Goal: Task Accomplishment & Management: Complete application form

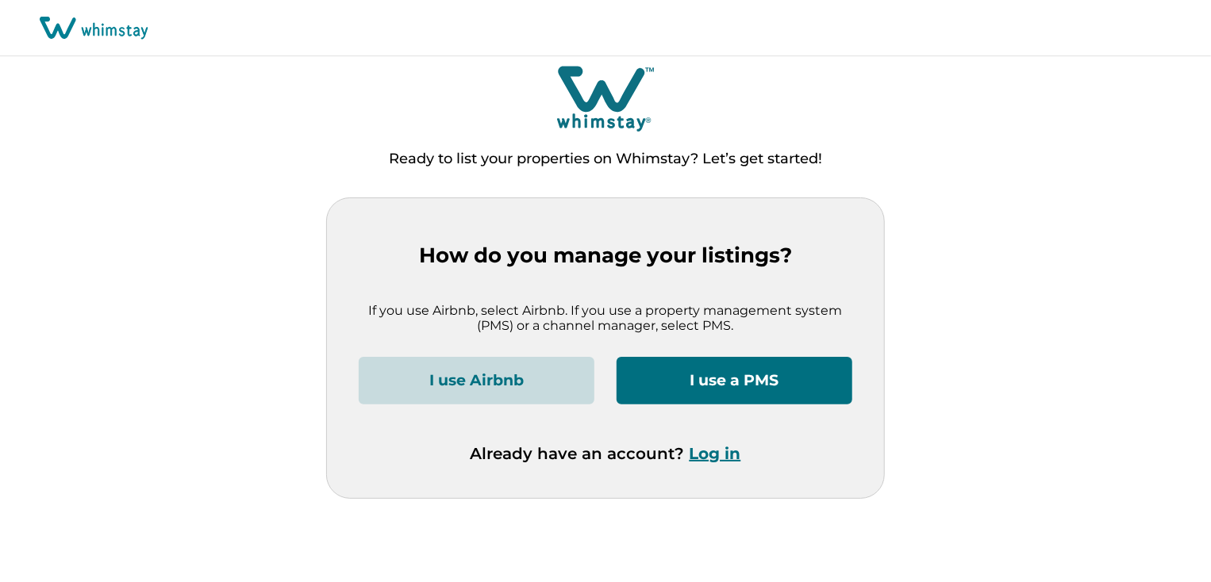
click at [766, 384] on button "I use a PMS" at bounding box center [734, 381] width 236 height 48
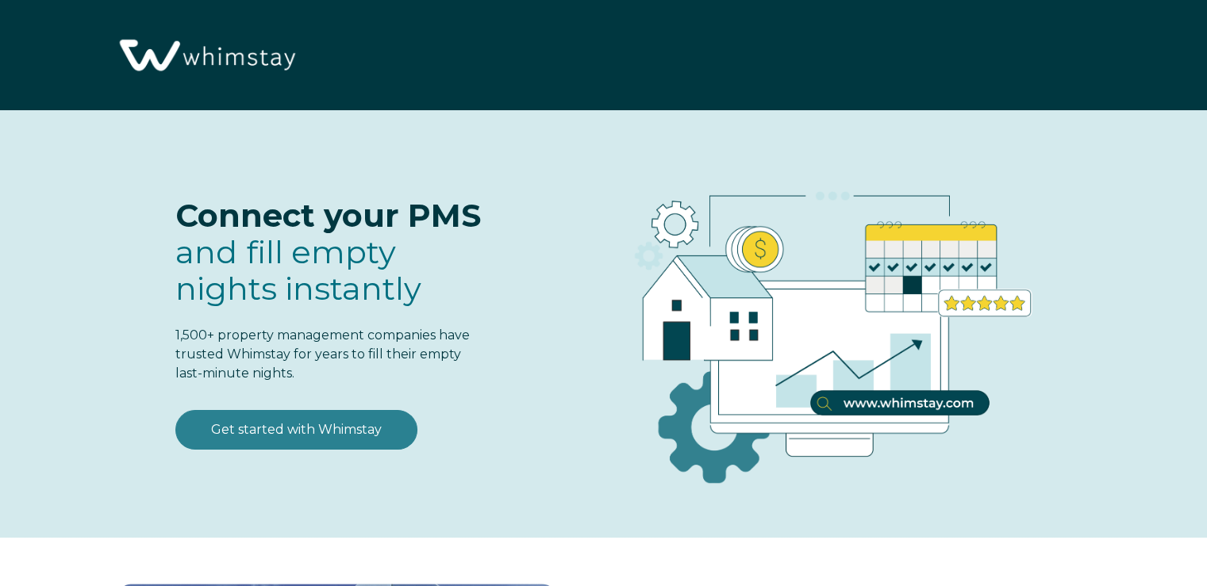
select select "US"
select select "Standard"
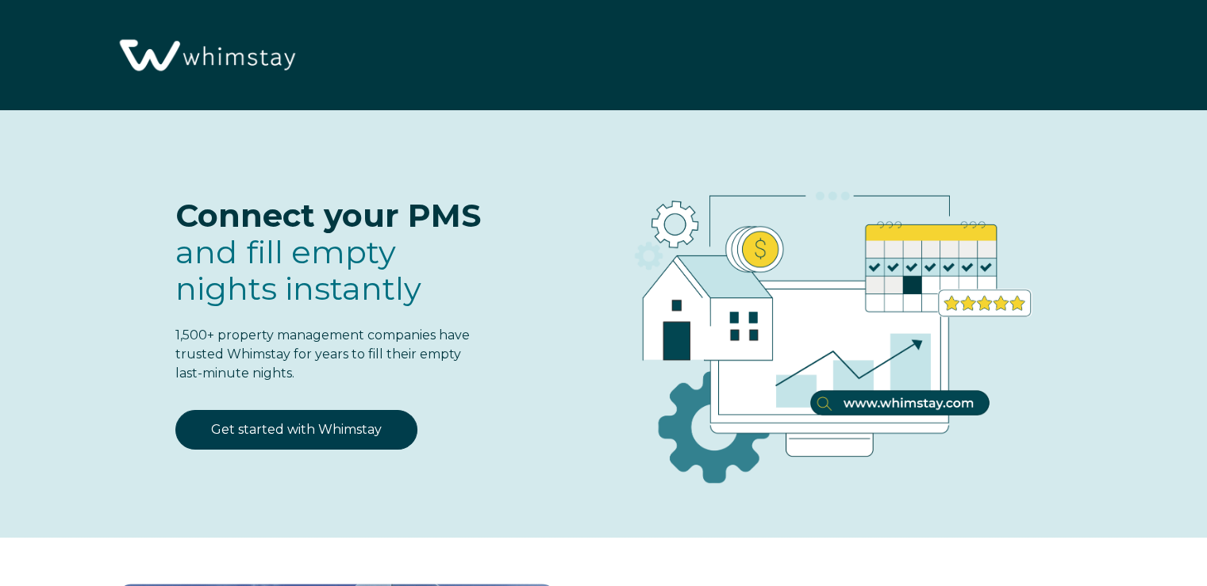
click at [340, 391] on div "Connect your PMS and fill empty nights instantly 1,500+ property management com…" at bounding box center [295, 276] width 382 height 268
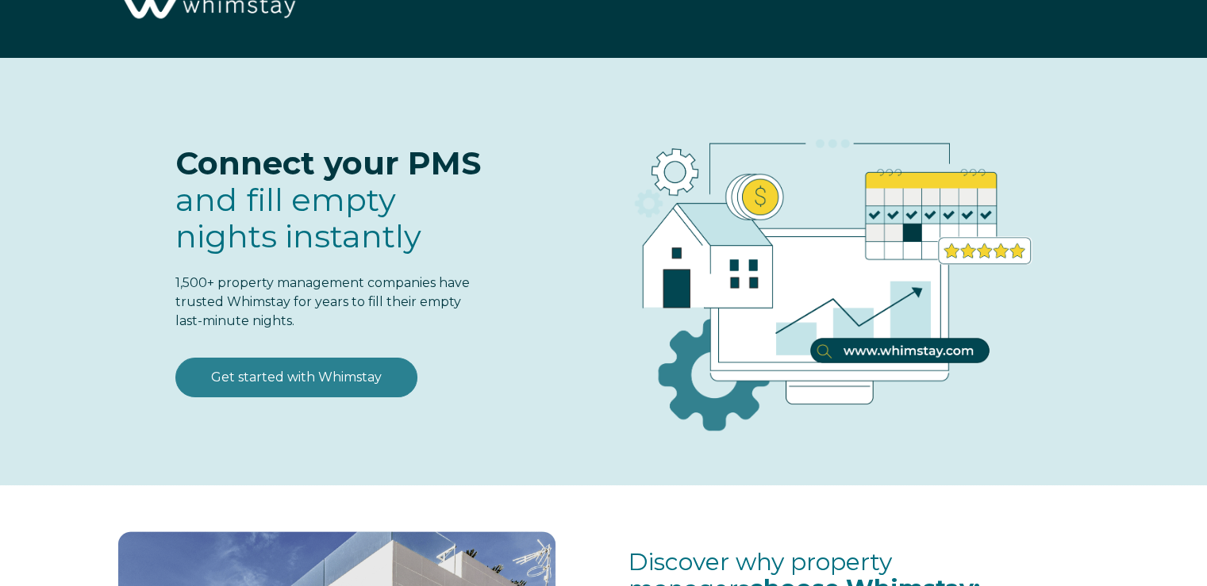
scroll to position [132, 0]
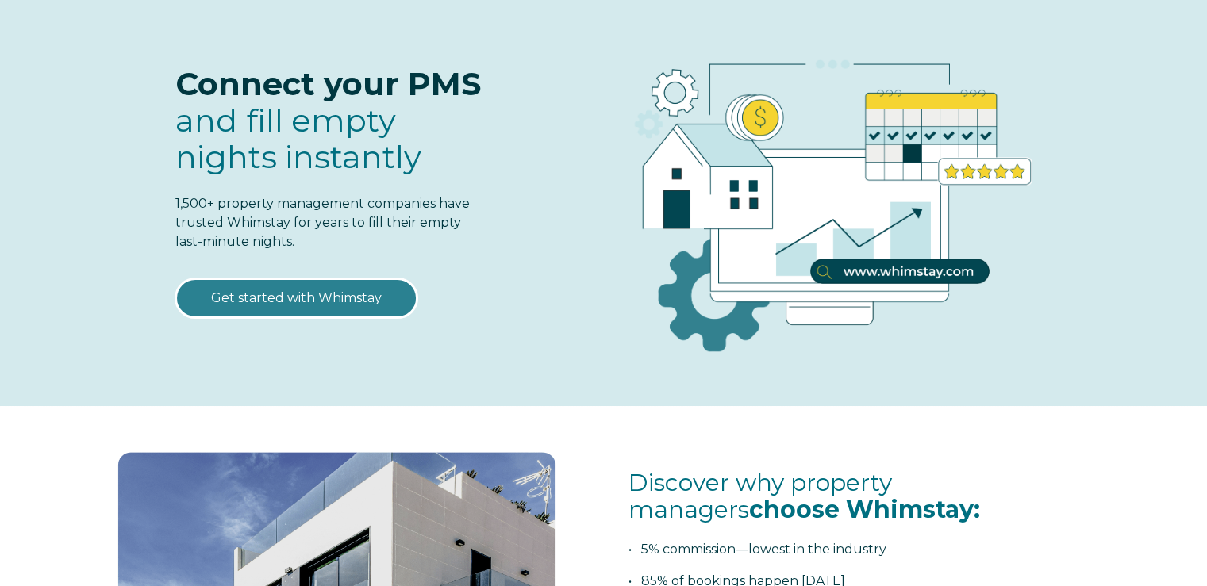
click at [355, 297] on link "Get started with Whimstay" at bounding box center [296, 298] width 242 height 40
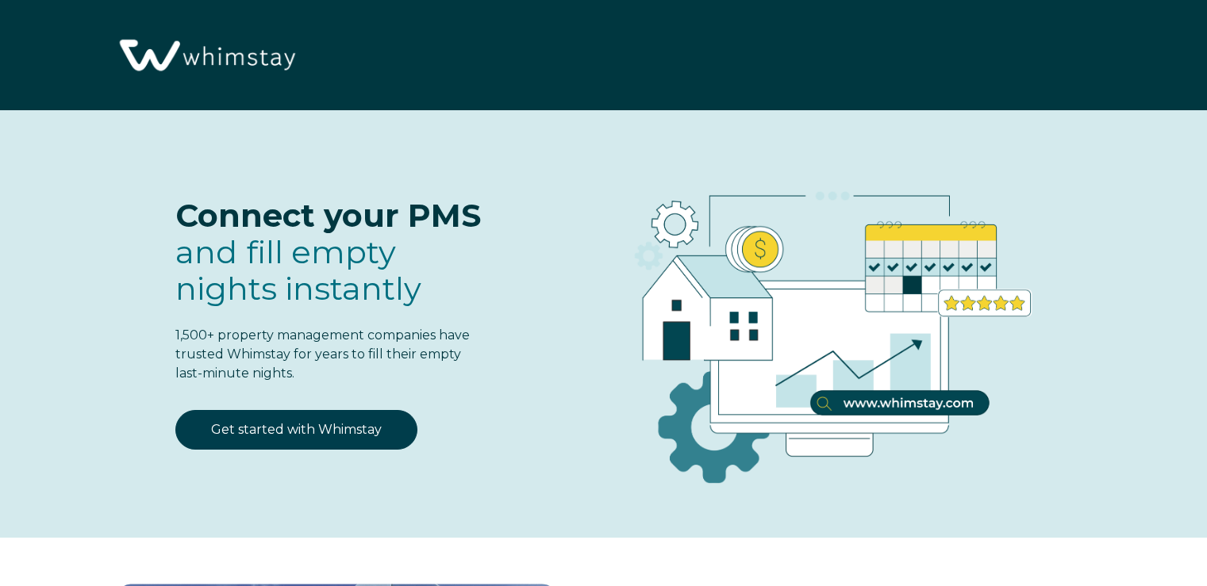
select select "US"
select select "Standard"
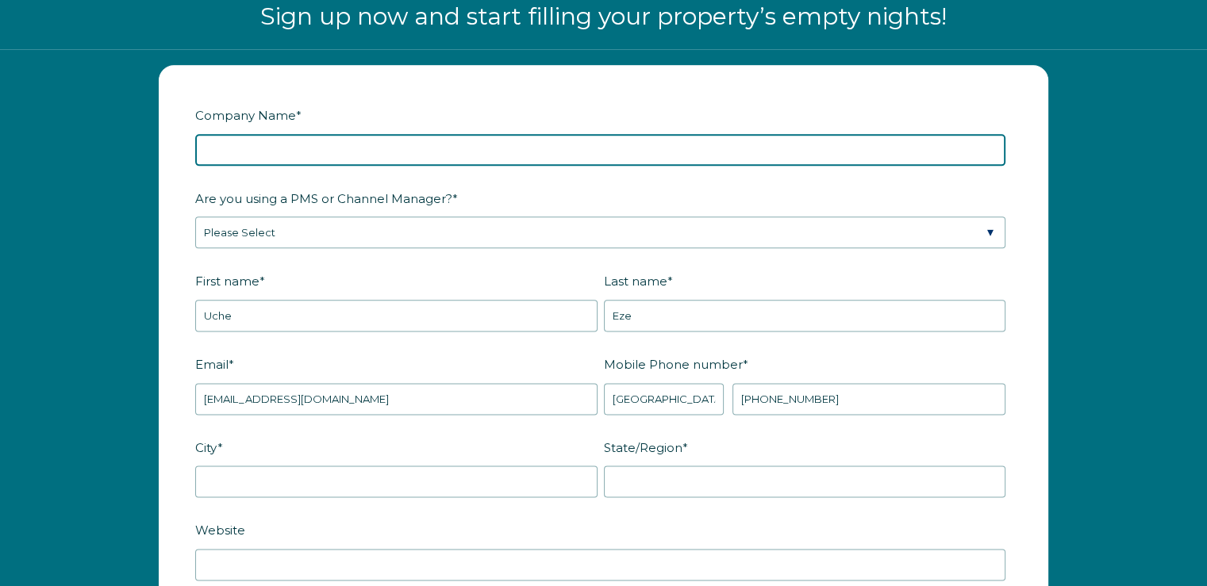
click at [316, 135] on input "Company Name *" at bounding box center [600, 150] width 810 height 32
type input "Confidante Property Management"
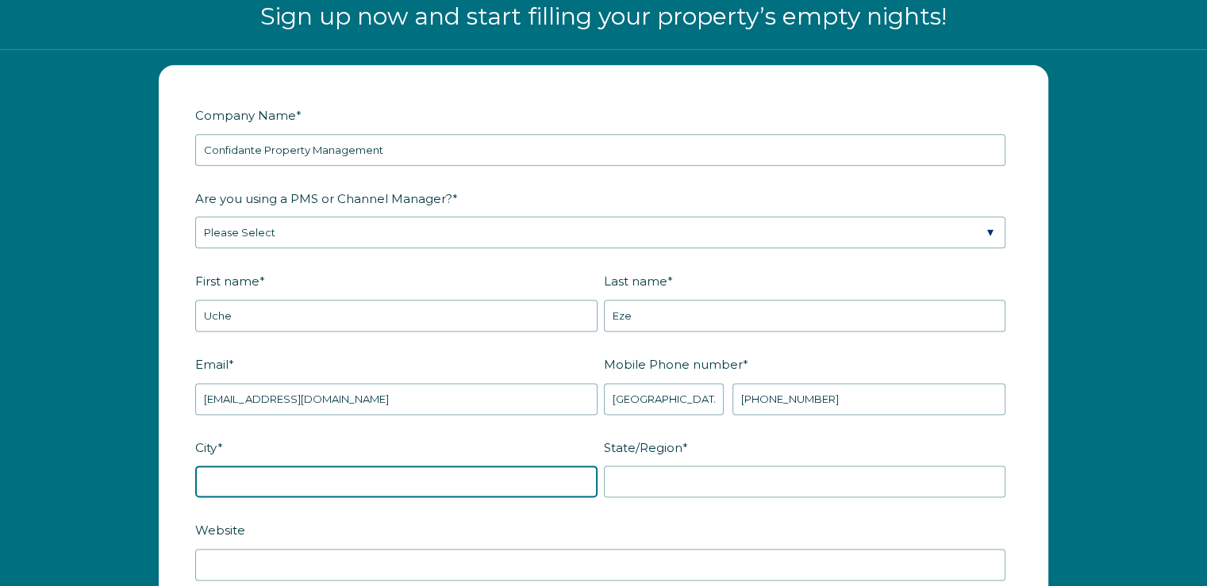
type input "[GEOGRAPHIC_DATA][PERSON_NAME]"
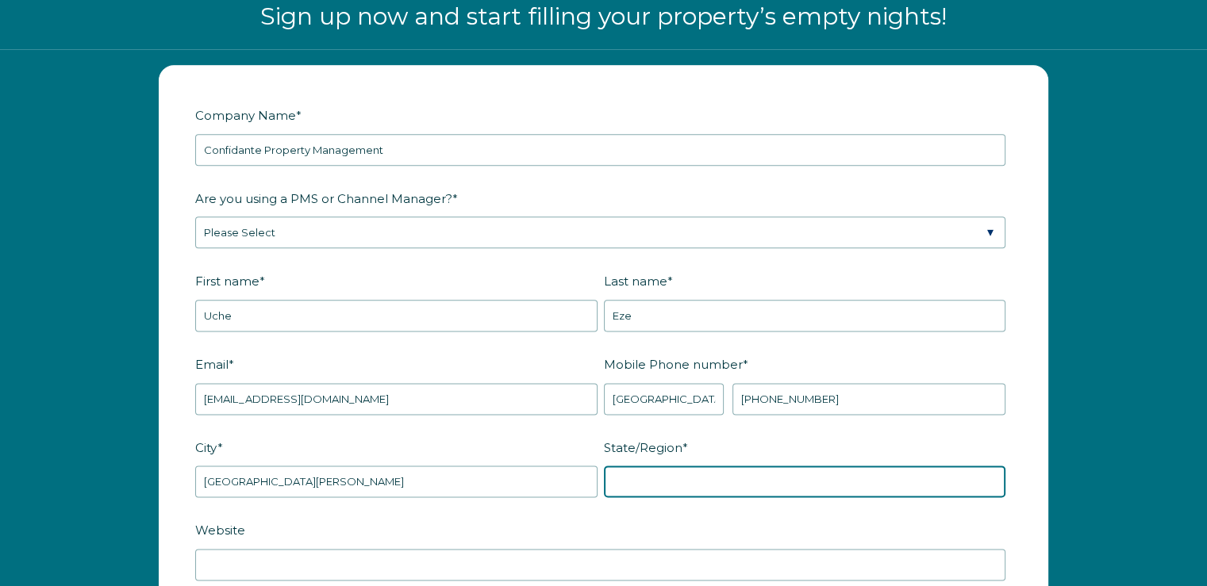
type input "FL"
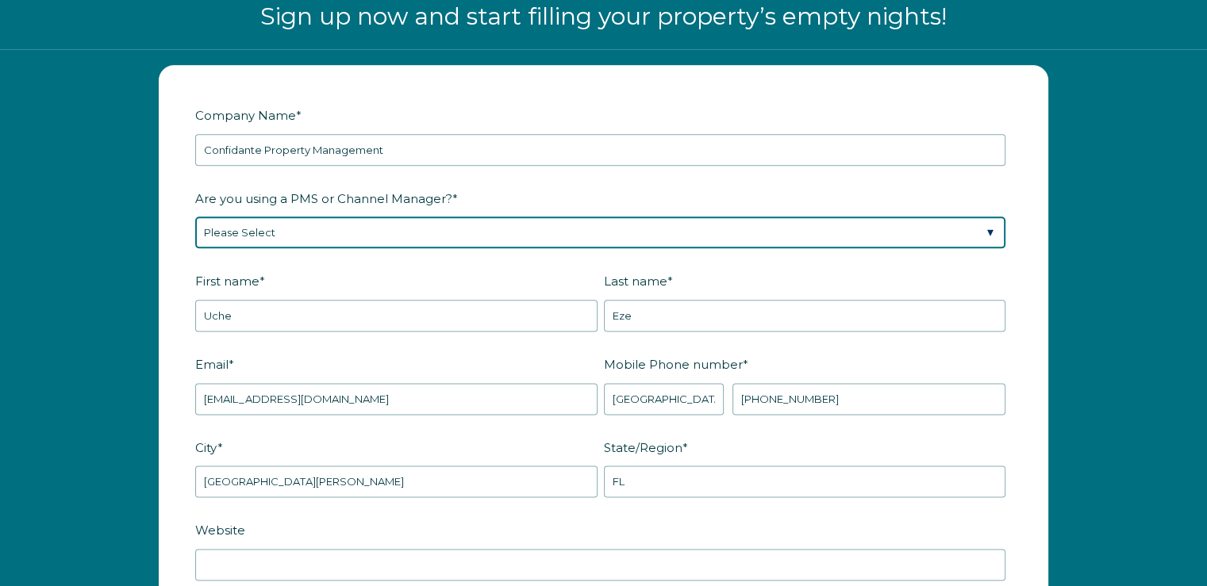
click at [368, 226] on select "Please Select Barefoot BookingPal Boost Brightside CiiRUS Escapia Guesty Hostaw…" at bounding box center [600, 233] width 810 height 32
click at [362, 223] on select "Please Select Barefoot BookingPal Boost Brightside CiiRUS Escapia Guesty Hostaw…" at bounding box center [600, 233] width 810 height 32
click at [385, 231] on select "Please Select Barefoot BookingPal Boost Brightside CiiRUS Escapia Guesty Hostaw…" at bounding box center [600, 233] width 810 height 32
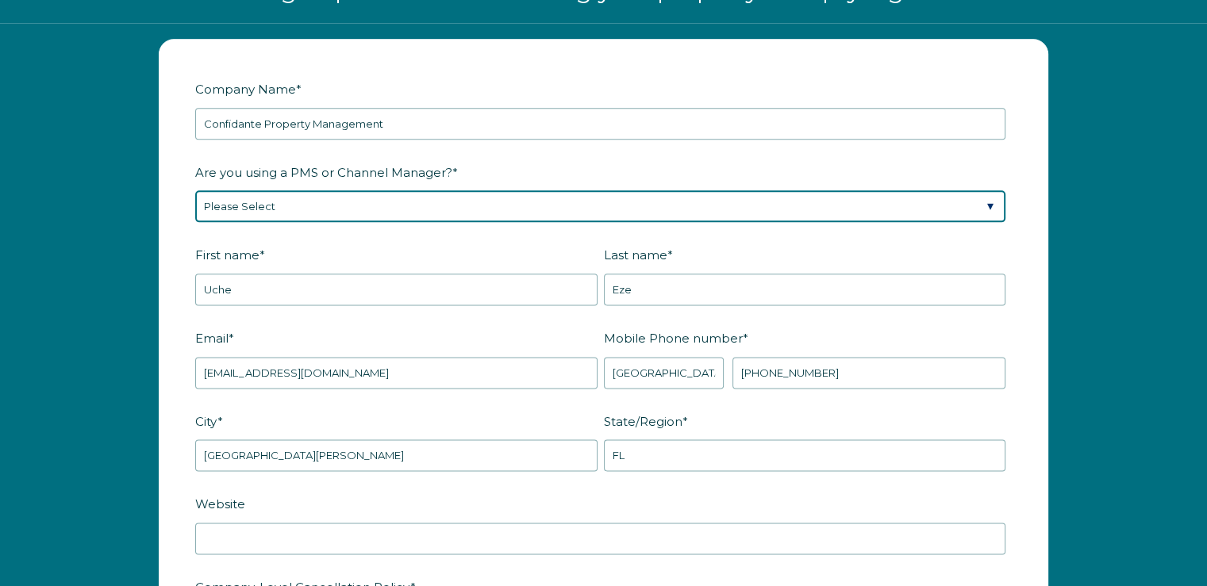
scroll to position [2040, 0]
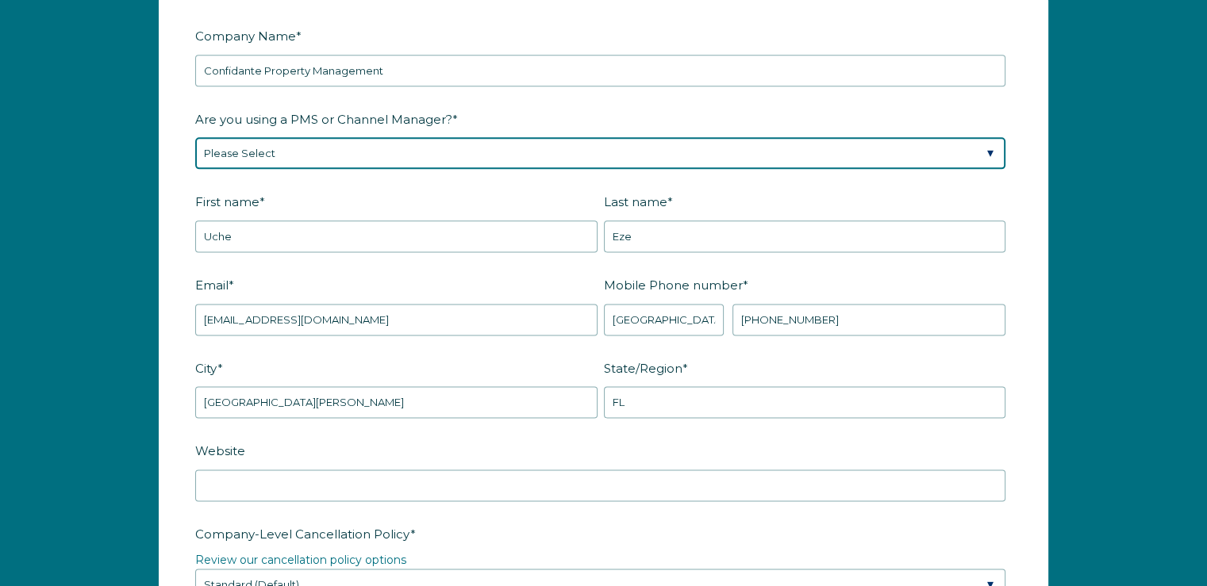
click at [360, 153] on select "Please Select Barefoot BookingPal Boost Brightside CiiRUS Escapia Guesty Hostaw…" at bounding box center [600, 153] width 810 height 32
select select "Hostaway"
click at [195, 137] on select "Please Select Barefoot BookingPal Boost Brightside CiiRUS Escapia Guesty Hostaw…" at bounding box center [600, 153] width 810 height 32
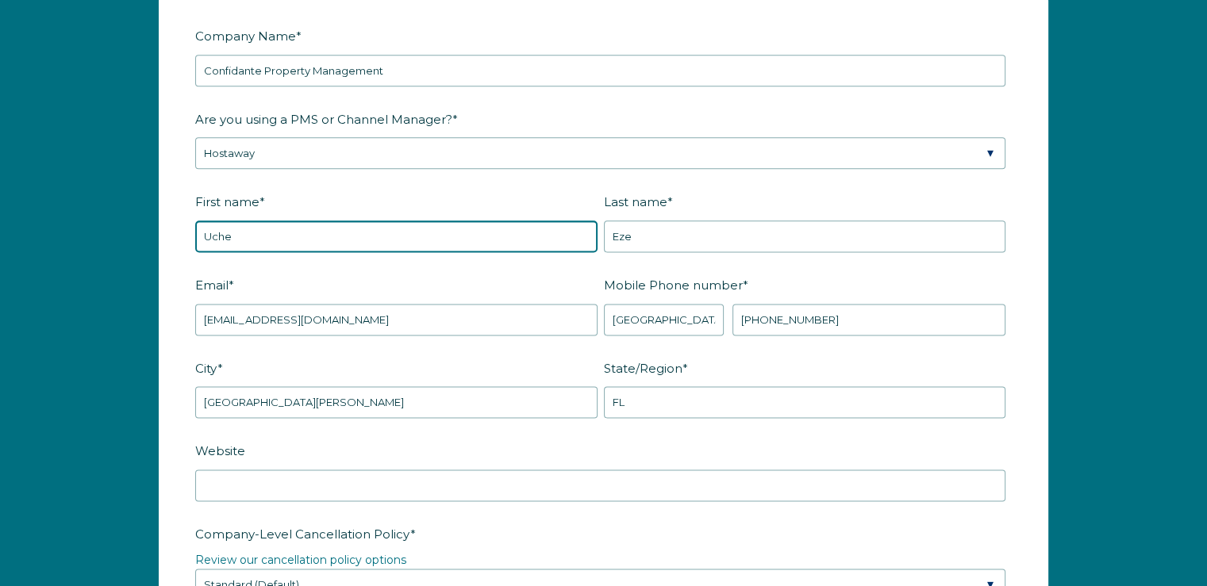
click at [274, 236] on input "Uche" at bounding box center [396, 237] width 402 height 32
drag, startPoint x: 276, startPoint y: 235, endPoint x: 152, endPoint y: 230, distance: 123.8
click at [152, 230] on div "Company Name * Confidante Property Management Are you using a PMS or Channel Ma…" at bounding box center [603, 574] width 921 height 1176
type input "Confidante Property Management"
drag, startPoint x: 263, startPoint y: 229, endPoint x: 444, endPoint y: 234, distance: 180.9
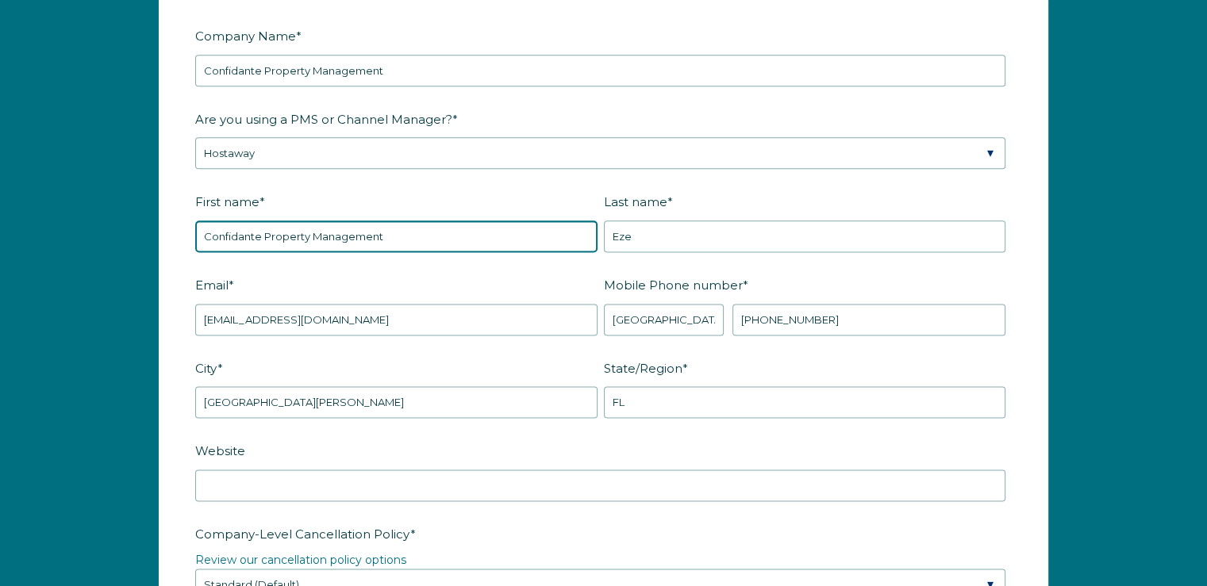
click at [444, 234] on input "Confidante Property Management" at bounding box center [396, 237] width 402 height 32
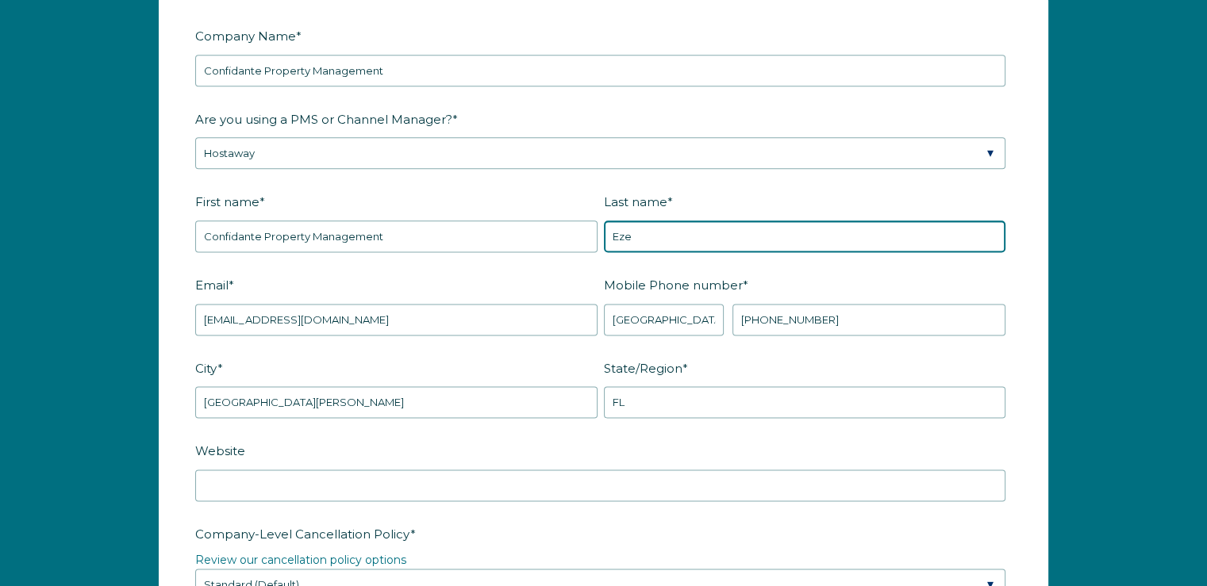
click at [653, 232] on input "Eze" at bounding box center [805, 237] width 402 height 32
drag, startPoint x: 653, startPoint y: 232, endPoint x: 584, endPoint y: 229, distance: 69.1
click at [584, 229] on fieldset "First name * Confidante Property Management Last name * [PERSON_NAME]" at bounding box center [603, 229] width 816 height 83
paste input "Property Management"
type input "Property Management"
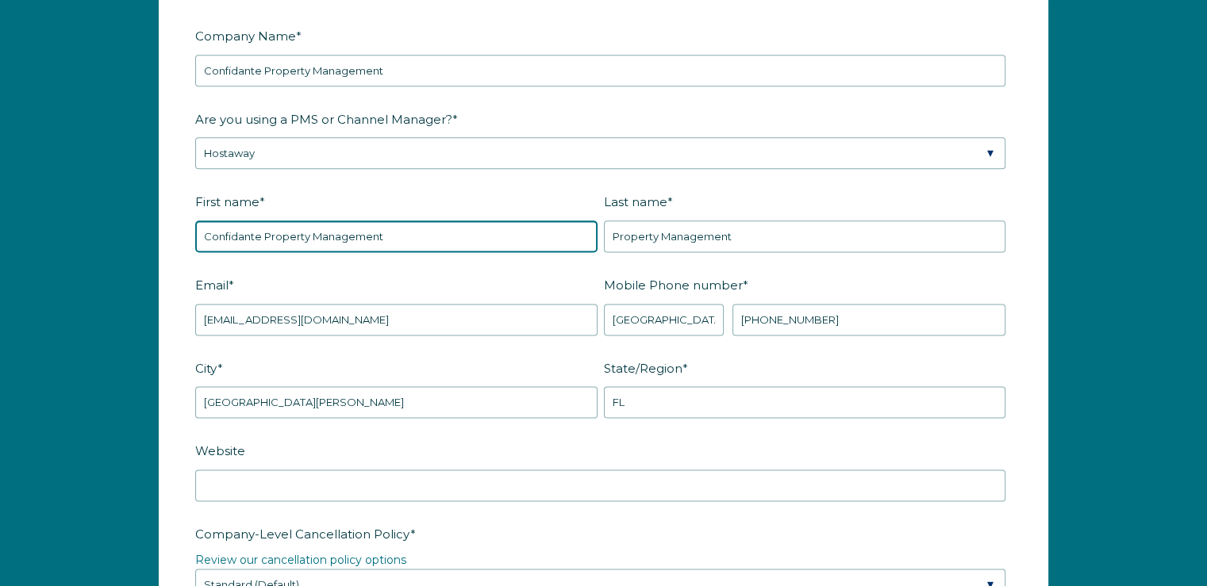
drag, startPoint x: 386, startPoint y: 232, endPoint x: 270, endPoint y: 236, distance: 116.7
click at [270, 236] on input "Confidante Property Management" at bounding box center [396, 237] width 402 height 32
type input "Confidante"
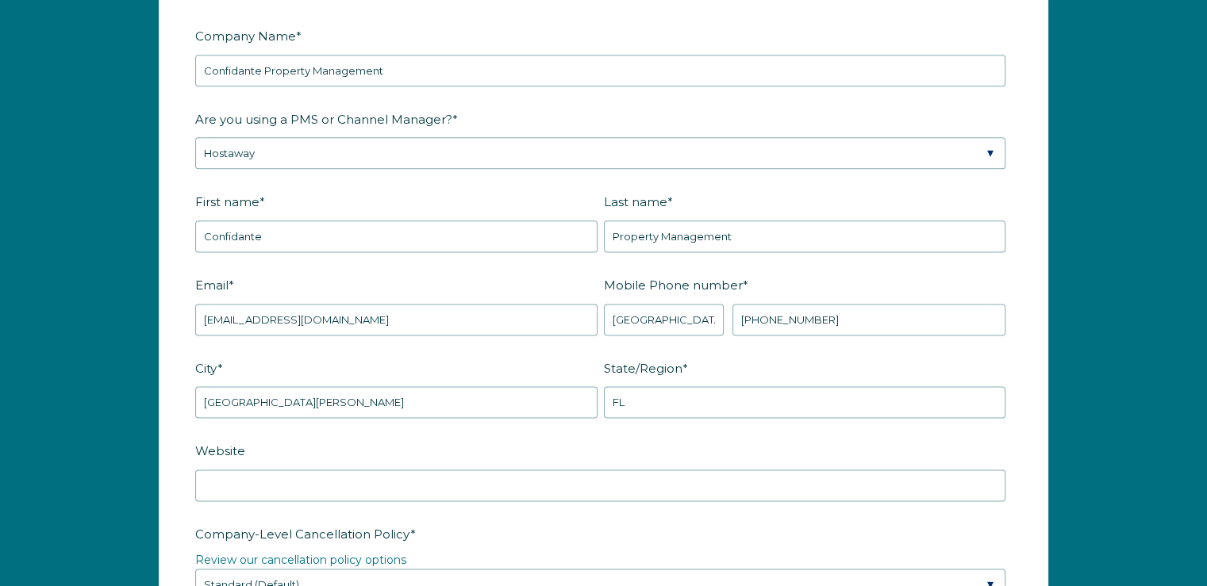
click at [462, 358] on label "City *" at bounding box center [399, 369] width 409 height 28
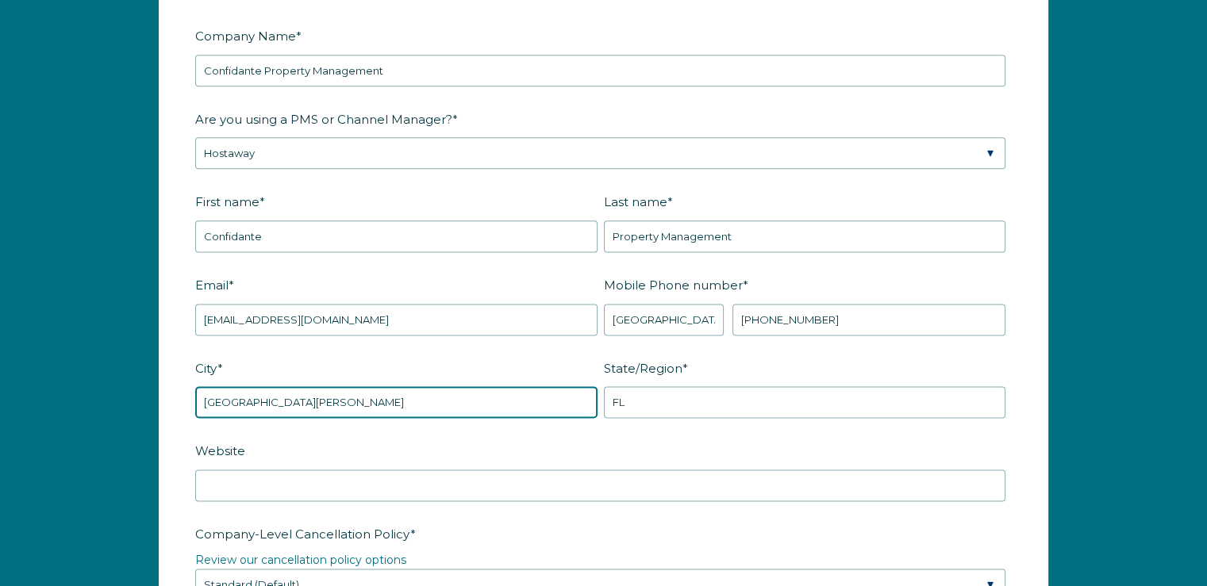
click at [462, 386] on input "[GEOGRAPHIC_DATA][PERSON_NAME]" at bounding box center [396, 402] width 402 height 32
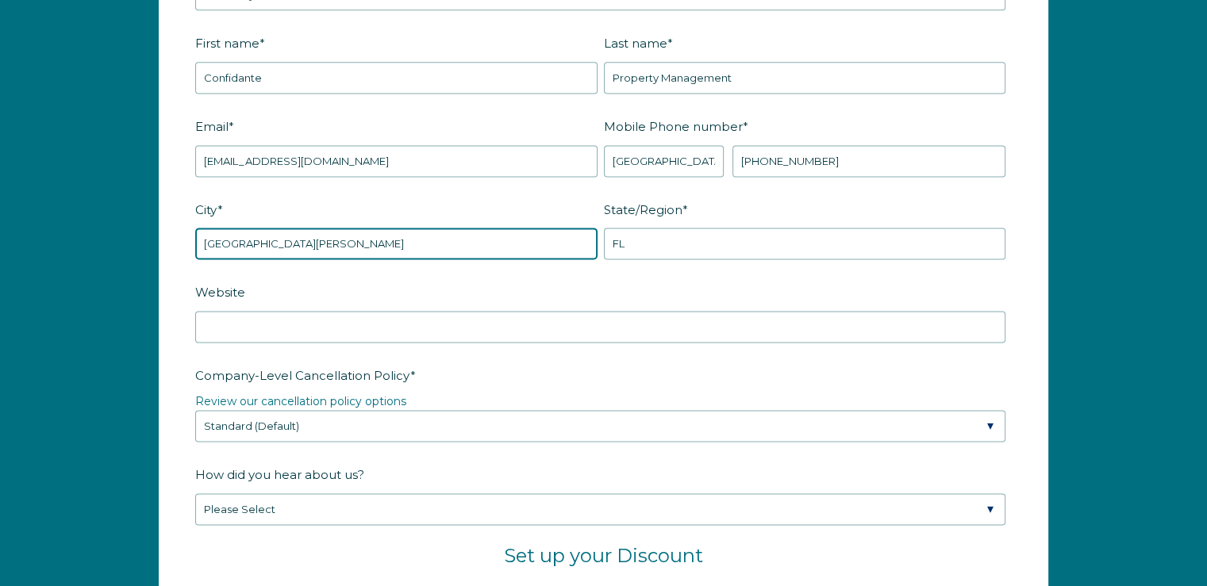
scroll to position [2251, 0]
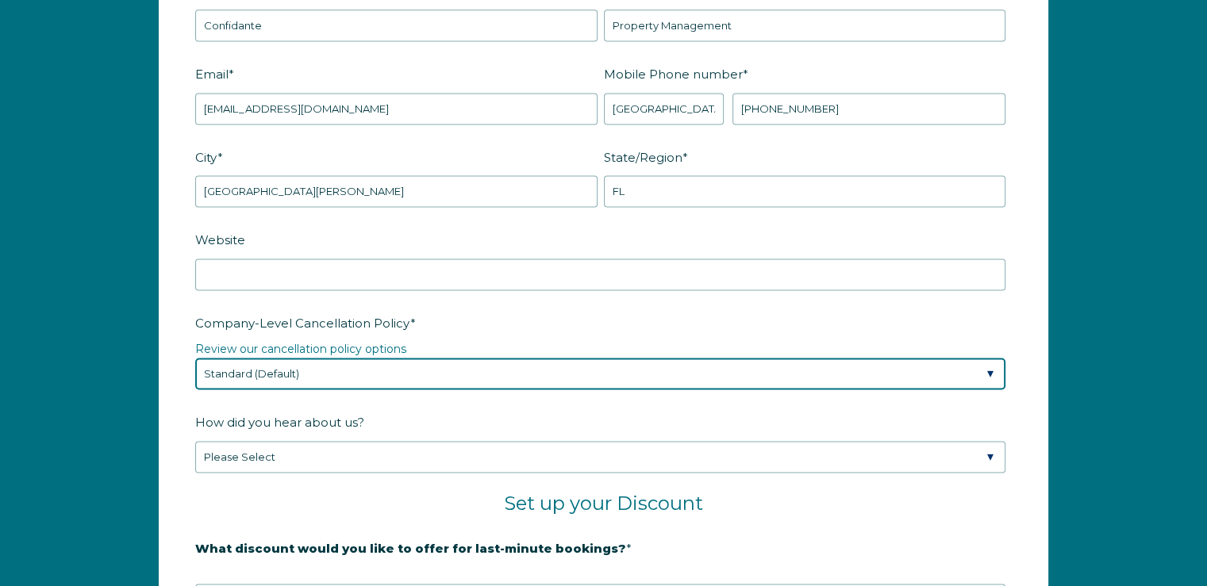
click at [449, 365] on select "Please Select Partial Standard (Default) Moderate Strict" at bounding box center [600, 374] width 810 height 32
select select "Strict"
click at [195, 358] on select "Please Select Partial Standard (Default) Moderate Strict" at bounding box center [600, 374] width 810 height 32
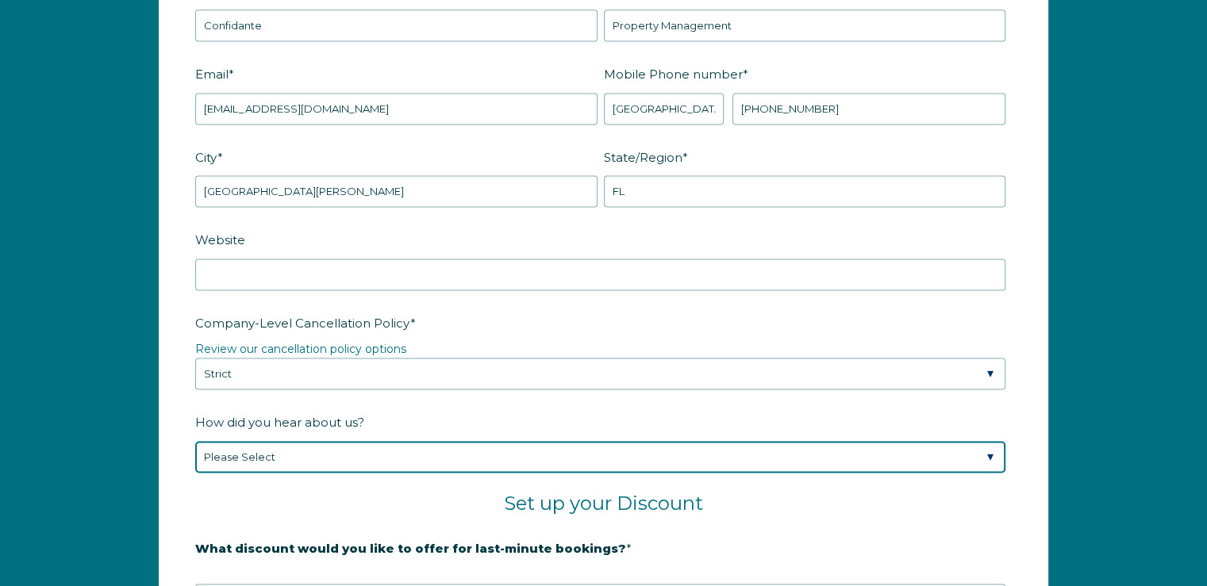
click at [345, 455] on select "Please Select Found Whimstay through a Google search Spoke to a Whimstay salesp…" at bounding box center [600, 457] width 810 height 32
select select "Event or Conference"
click at [195, 441] on select "Please Select Found Whimstay through a Google search Spoke to a Whimstay salesp…" at bounding box center [600, 457] width 810 height 32
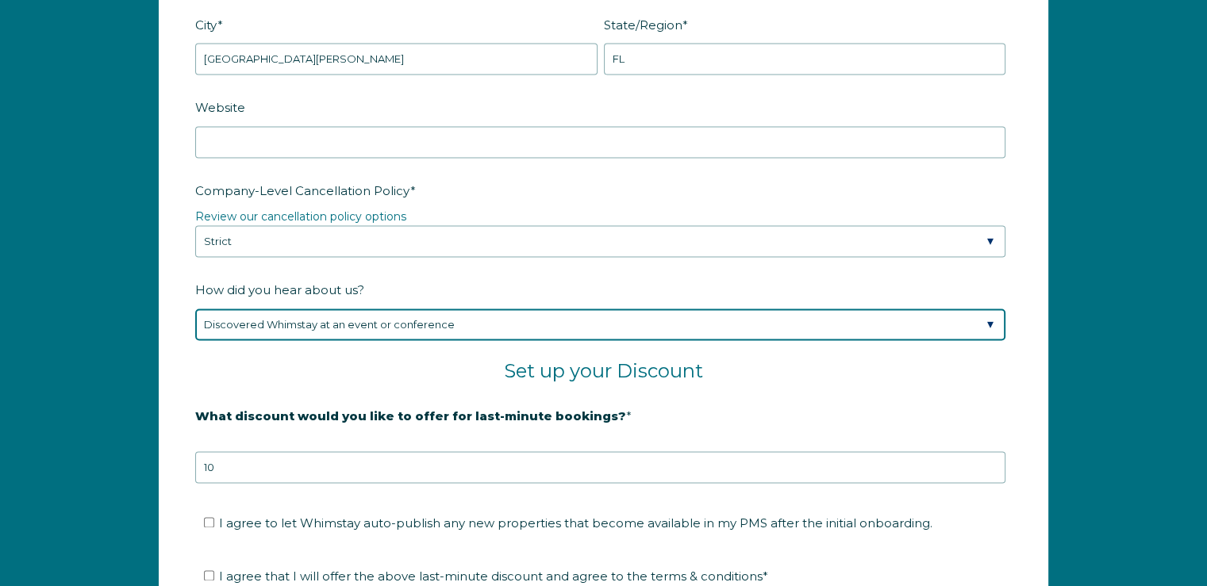
scroll to position [2489, 0]
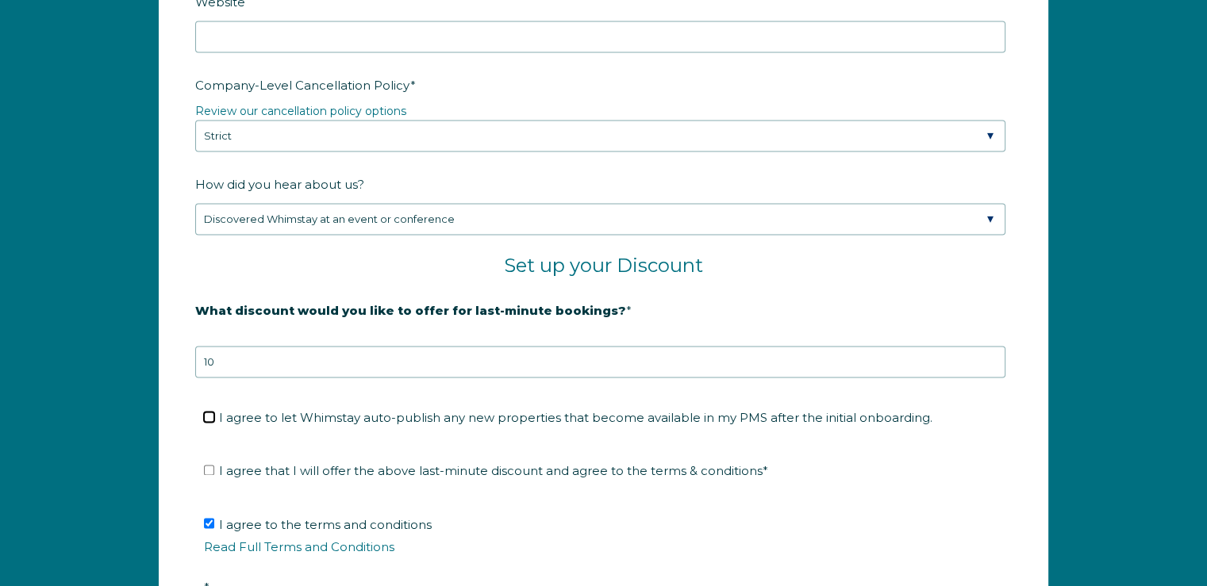
click at [211, 412] on input "I agree to let Whimstay auto-publish any new properties that become available i…" at bounding box center [209, 417] width 10 height 10
checkbox input "true"
click at [209, 465] on input "I agree that I will offer the above last-minute discount and agree to the terms…" at bounding box center [209, 470] width 10 height 10
checkbox input "true"
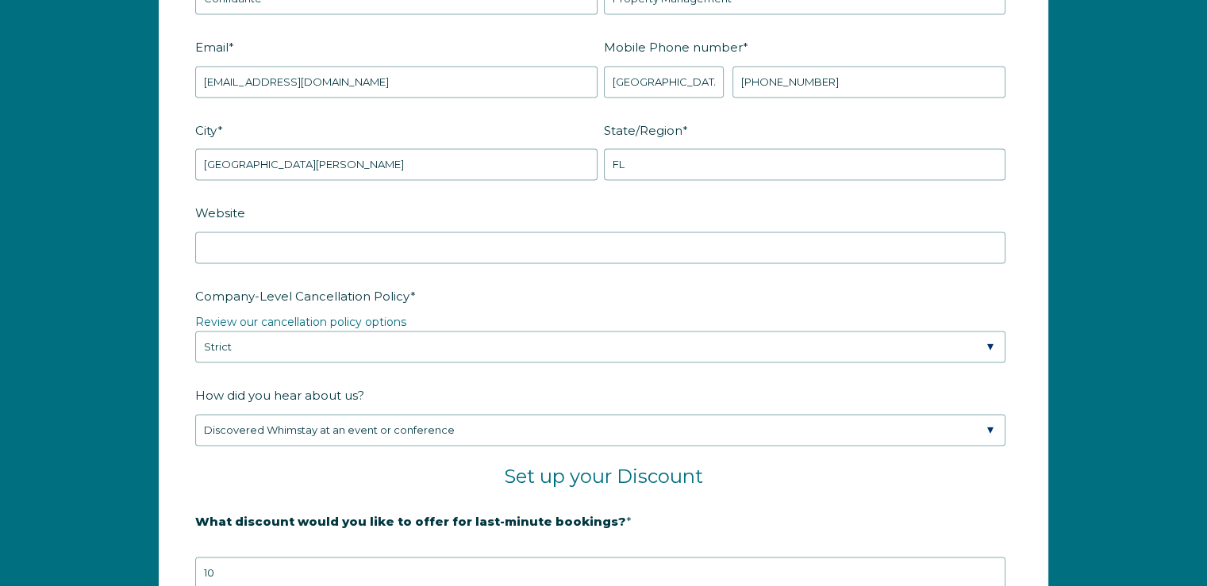
scroll to position [2251, 0]
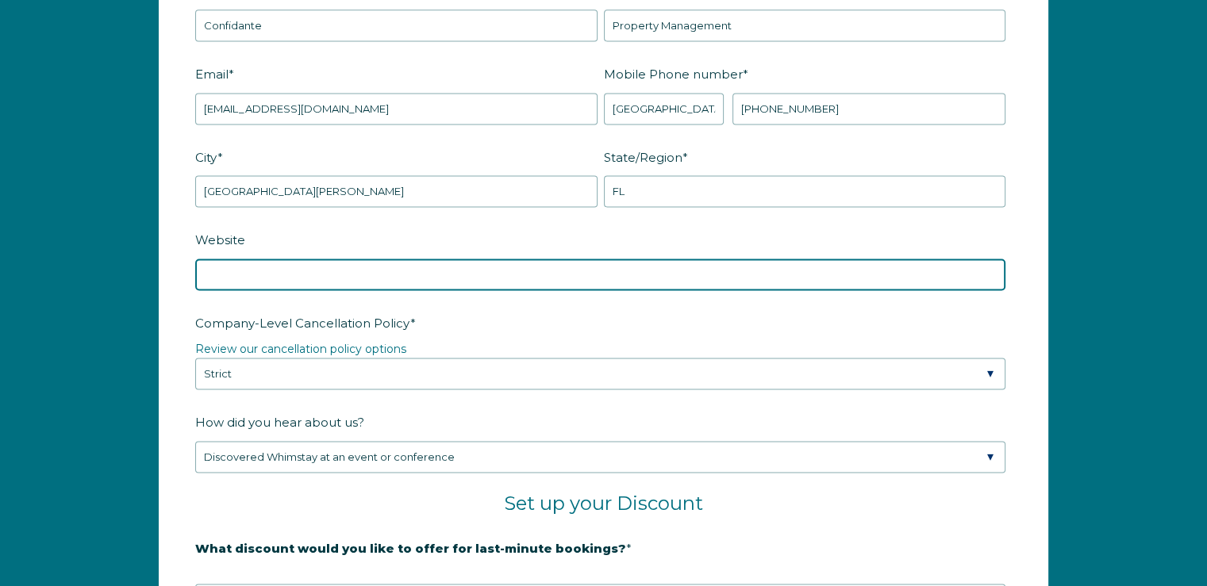
click at [308, 274] on input "Website" at bounding box center [600, 275] width 810 height 32
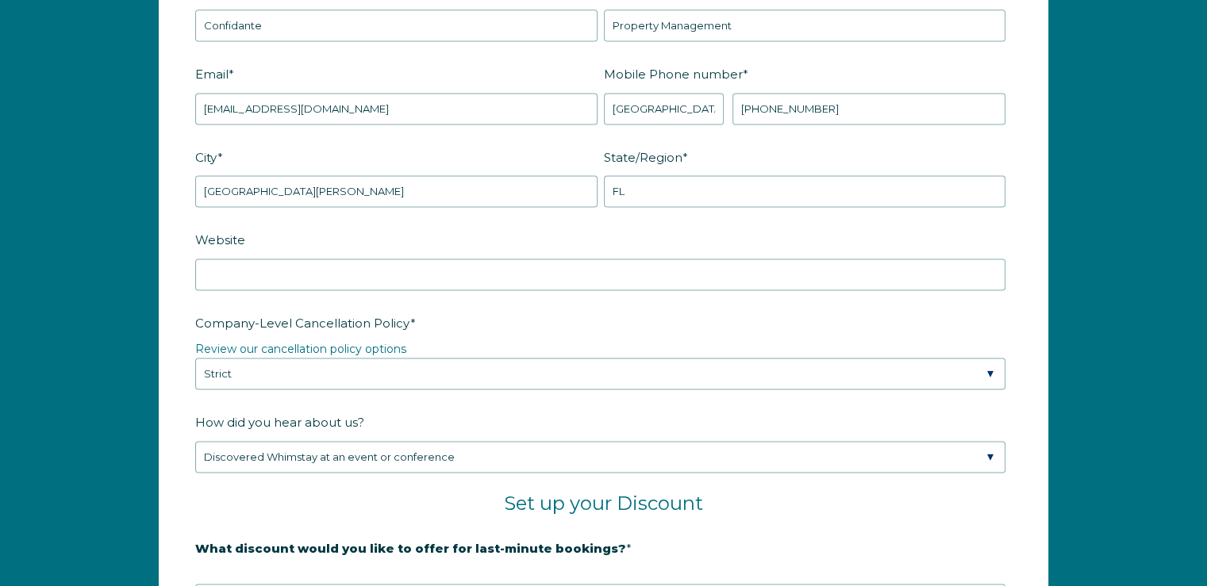
click at [403, 226] on label "Website" at bounding box center [603, 240] width 816 height 28
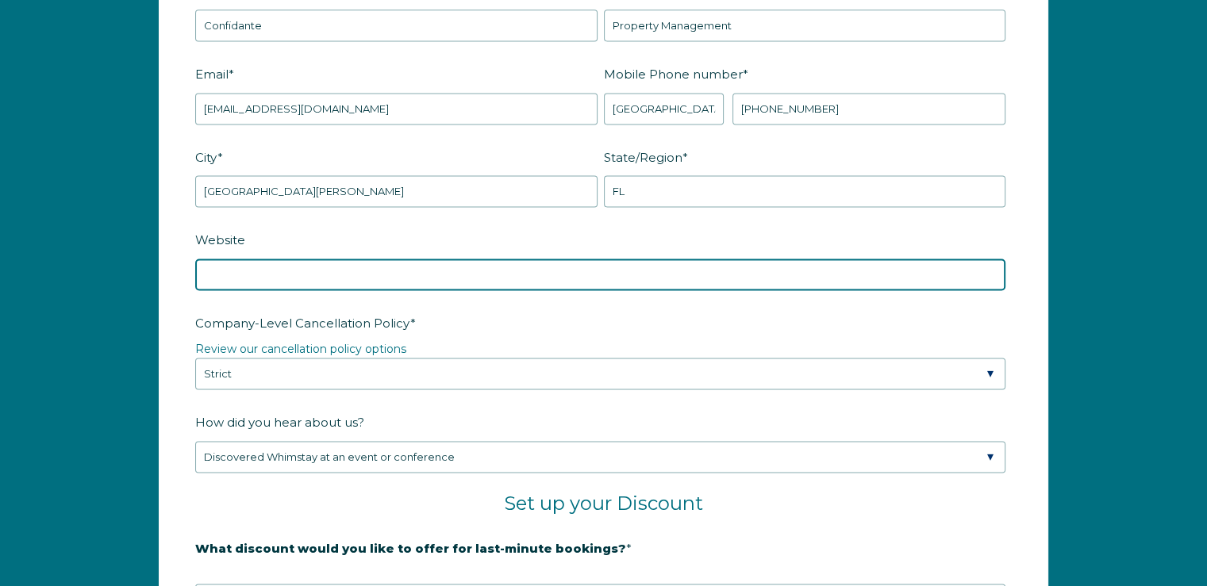
click at [403, 259] on input "Website" at bounding box center [600, 275] width 810 height 32
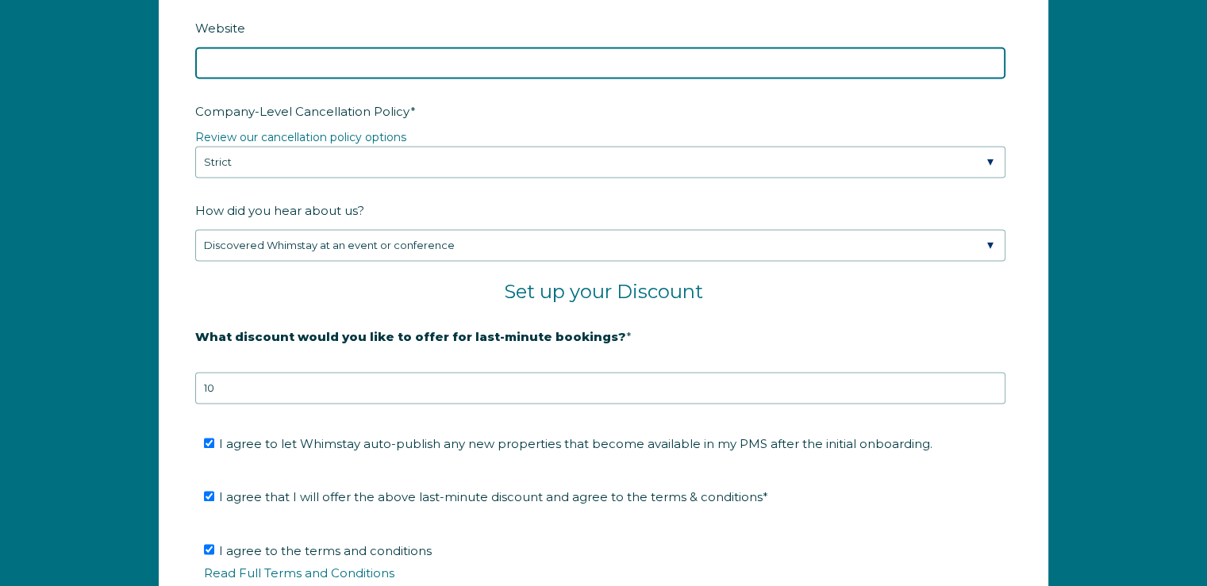
scroll to position [2542, 0]
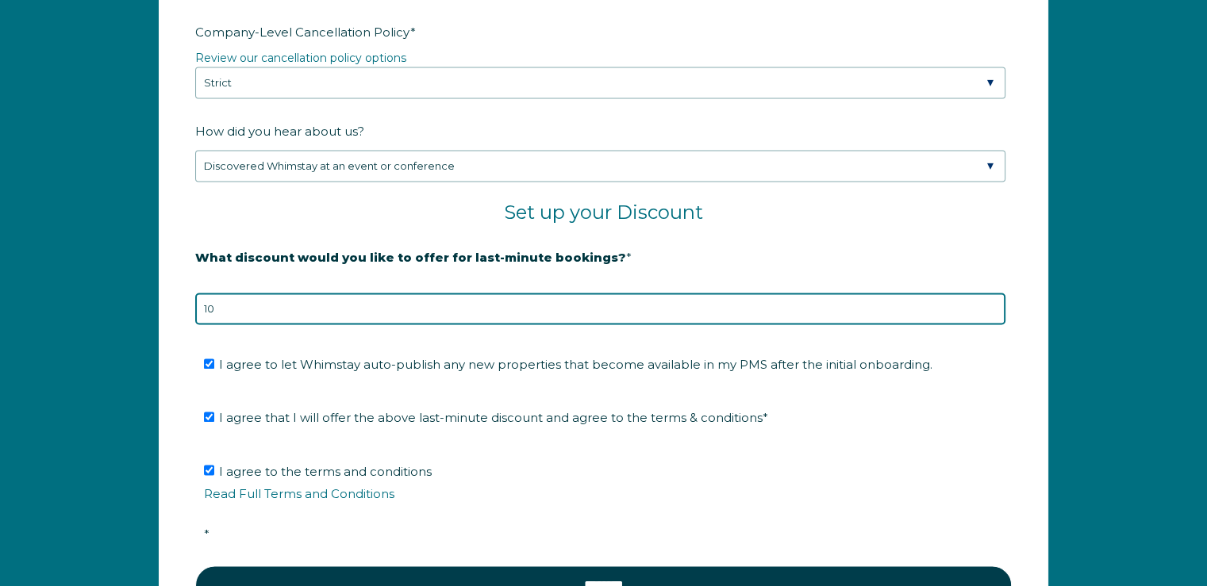
drag, startPoint x: 194, startPoint y: 308, endPoint x: 168, endPoint y: 309, distance: 25.4
click at [168, 309] on form "Company Name * Confidante Property Management Are you using a PMS or Channel Ma…" at bounding box center [603, 71] width 888 height 1174
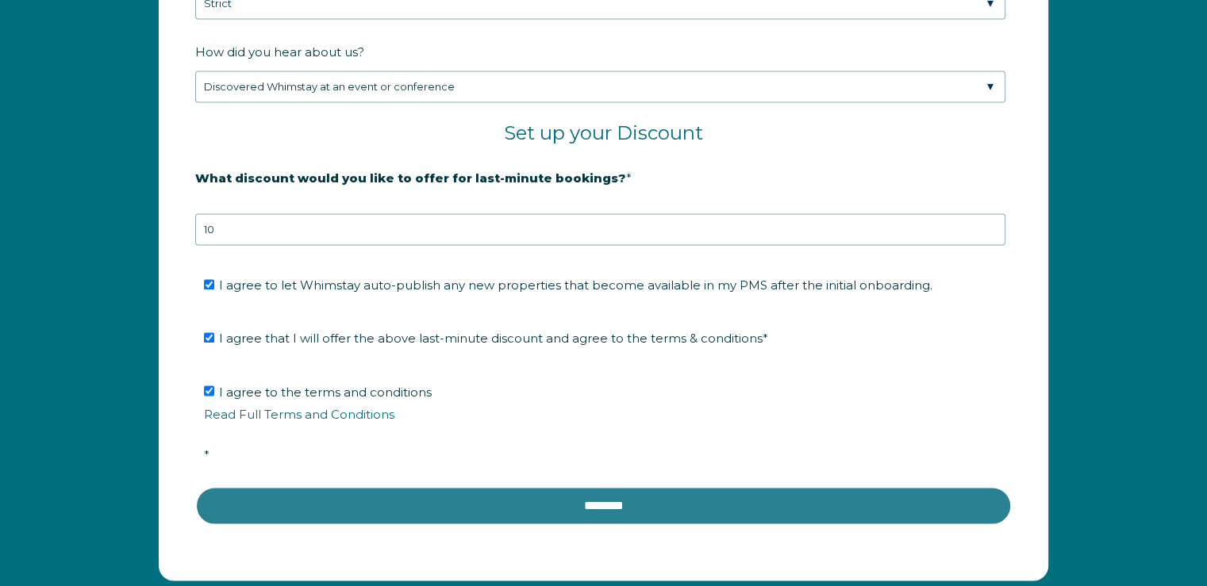
click at [548, 497] on input "********" at bounding box center [603, 505] width 816 height 38
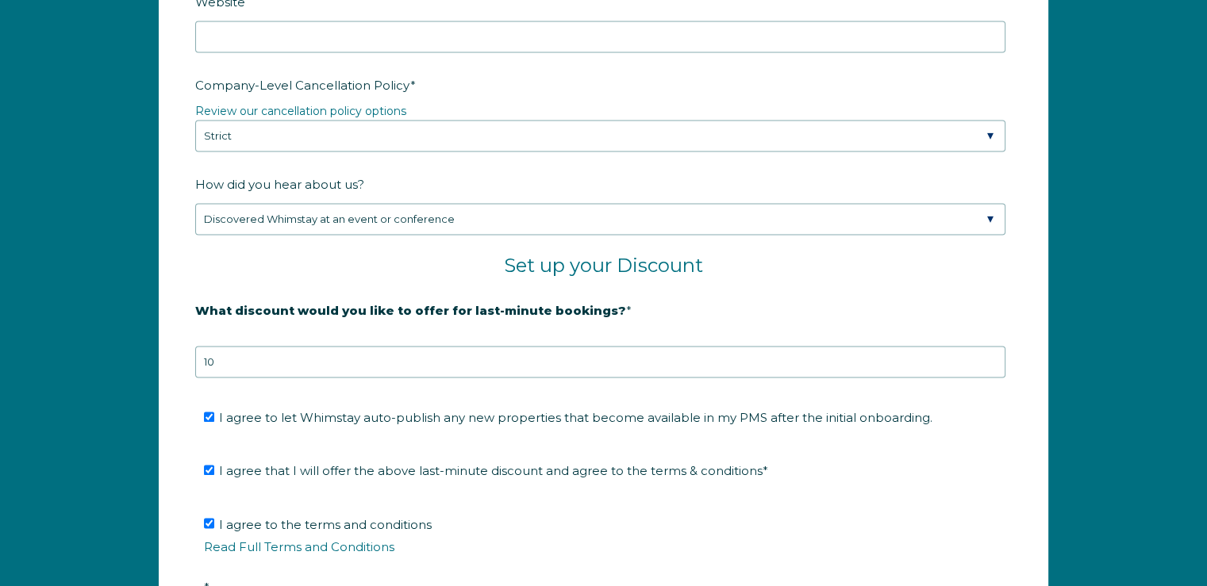
scroll to position [2463, 0]
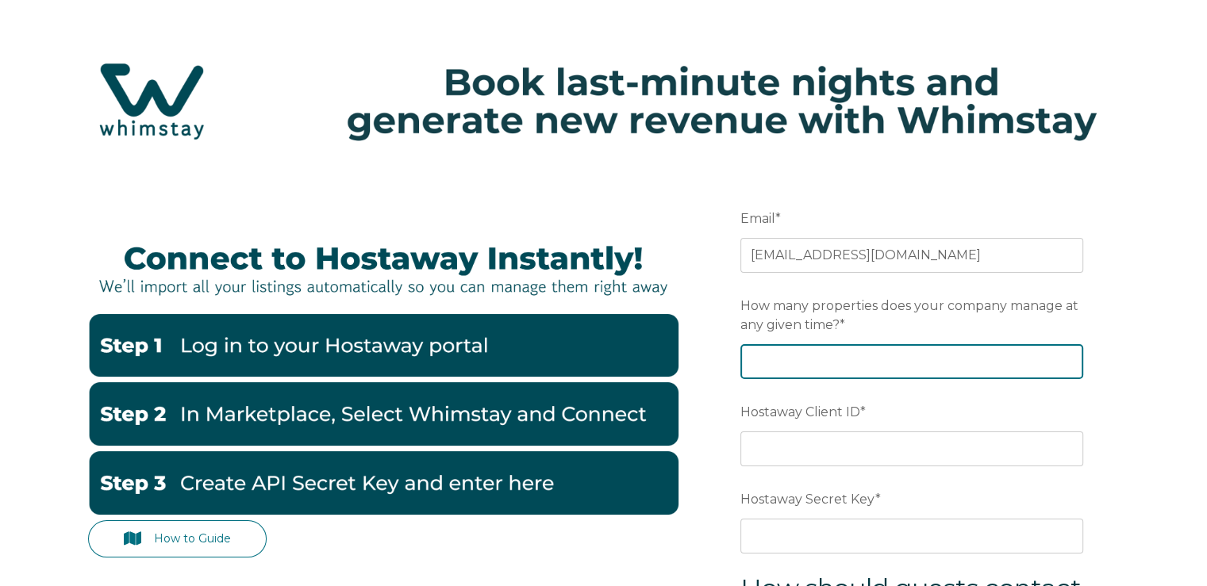
click at [825, 366] on input "How many properties does your company manage at any given time? *" at bounding box center [911, 361] width 343 height 35
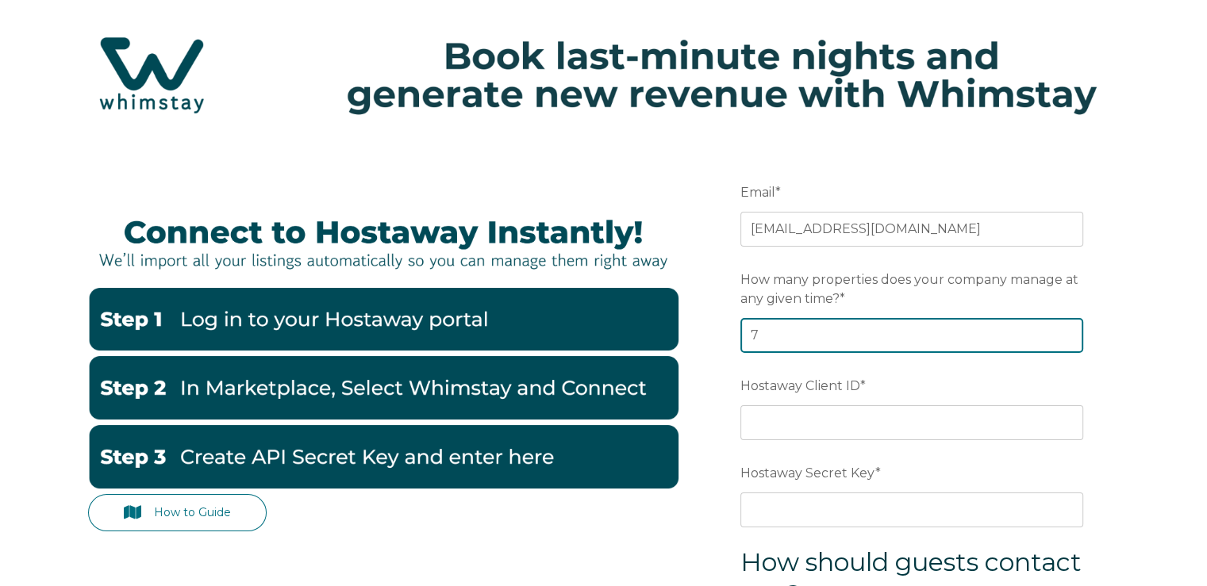
type input "7"
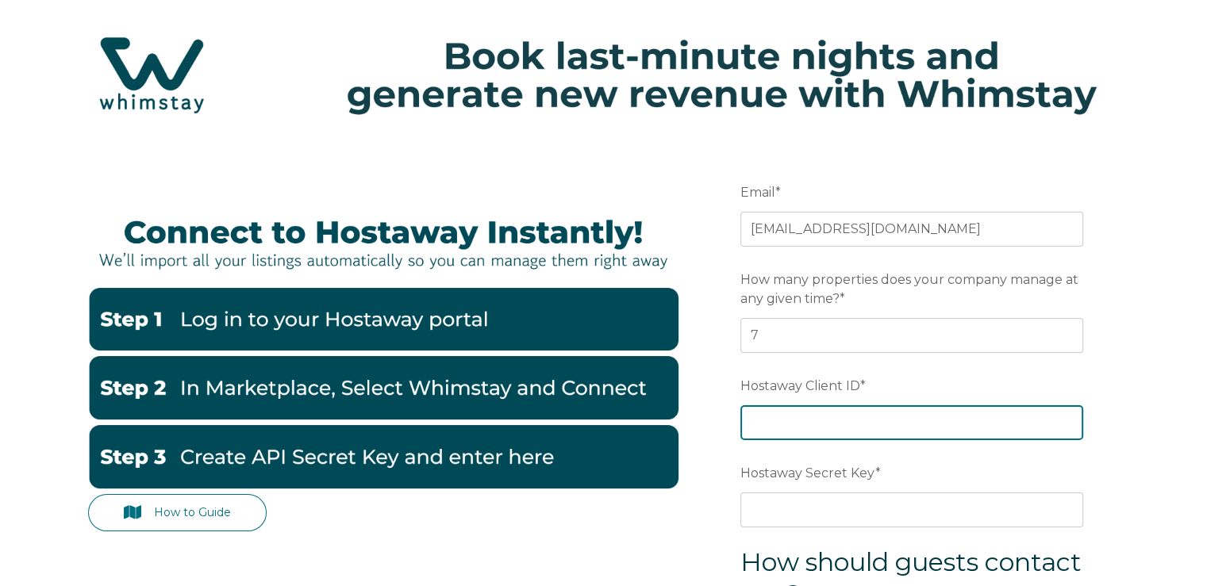
click at [933, 414] on input "Hostaway Client ID *" at bounding box center [911, 422] width 343 height 35
type input "70468"
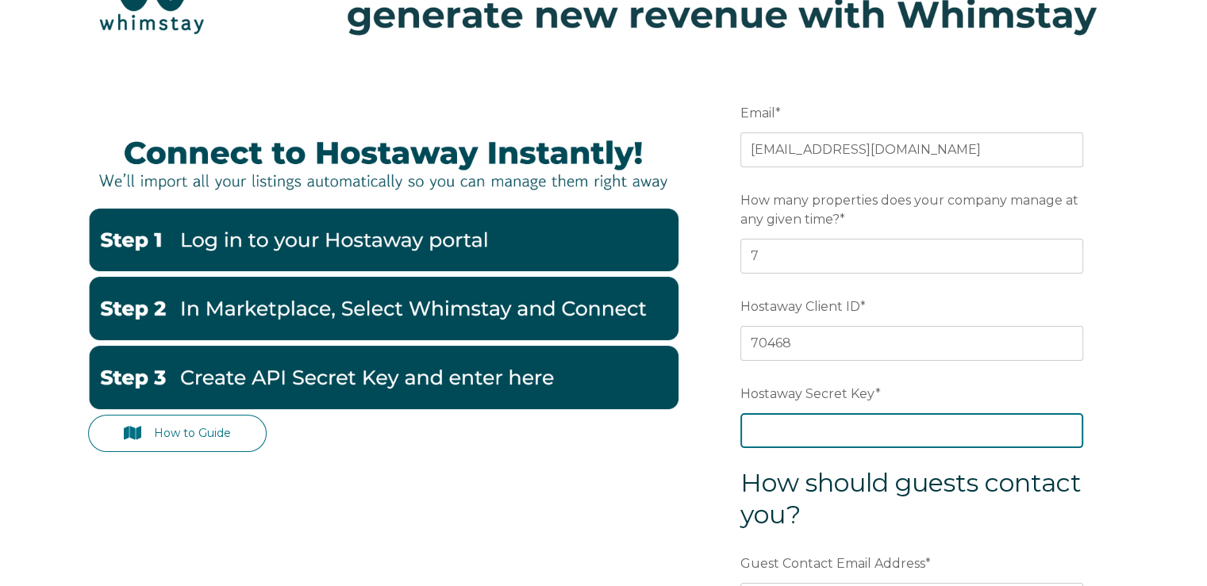
click at [850, 424] on input "Hostaway Secret Key *" at bounding box center [911, 430] width 343 height 35
click at [1038, 434] on input "Hostaway Secret Key *" at bounding box center [911, 430] width 343 height 35
paste input "api key 8654932a0347d0c7bc8ff418731f7d10a30e9a8cd0361e9c15f96e9e6faa6c03"
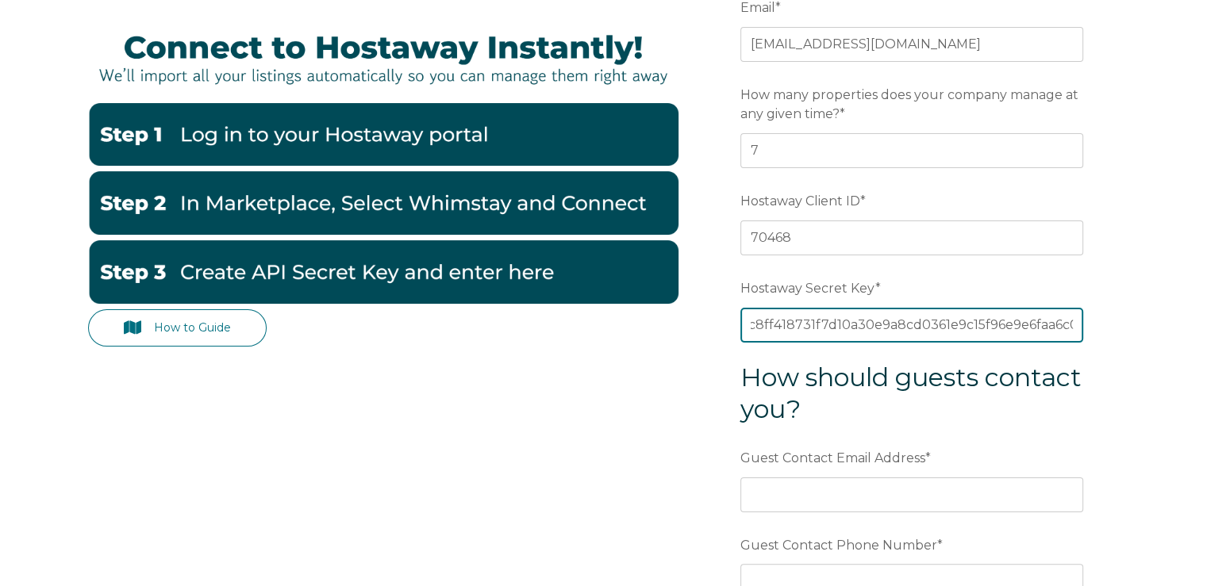
scroll to position [290, 0]
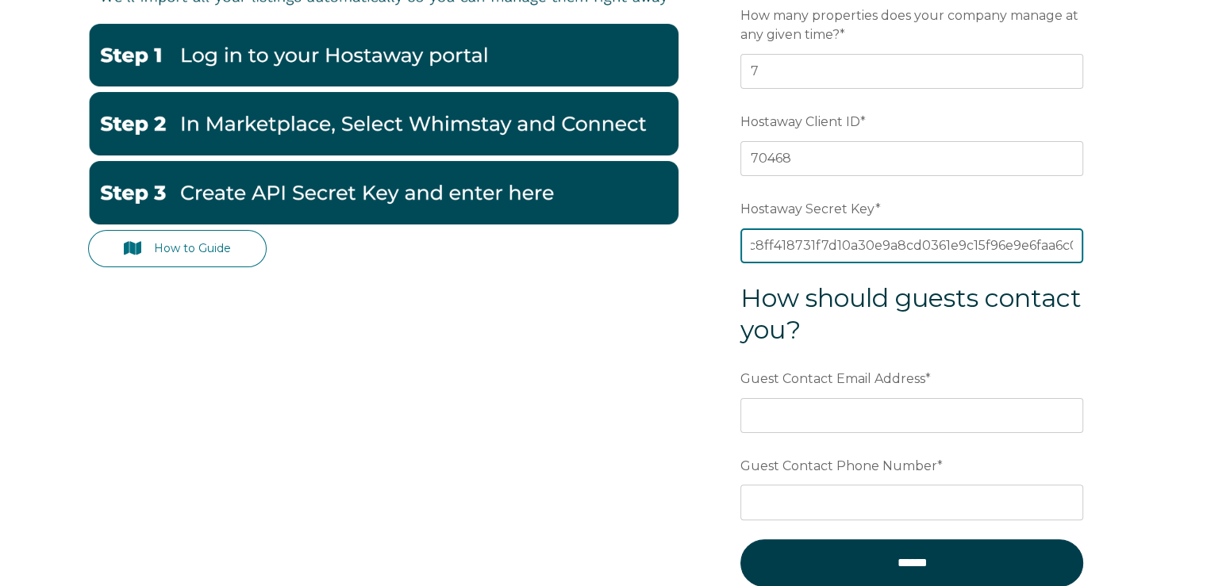
type input "api key 8654932a0347d0c7bc8ff418731f7d10a30e9a8cd0361e9c15f96e9e6faa6c03"
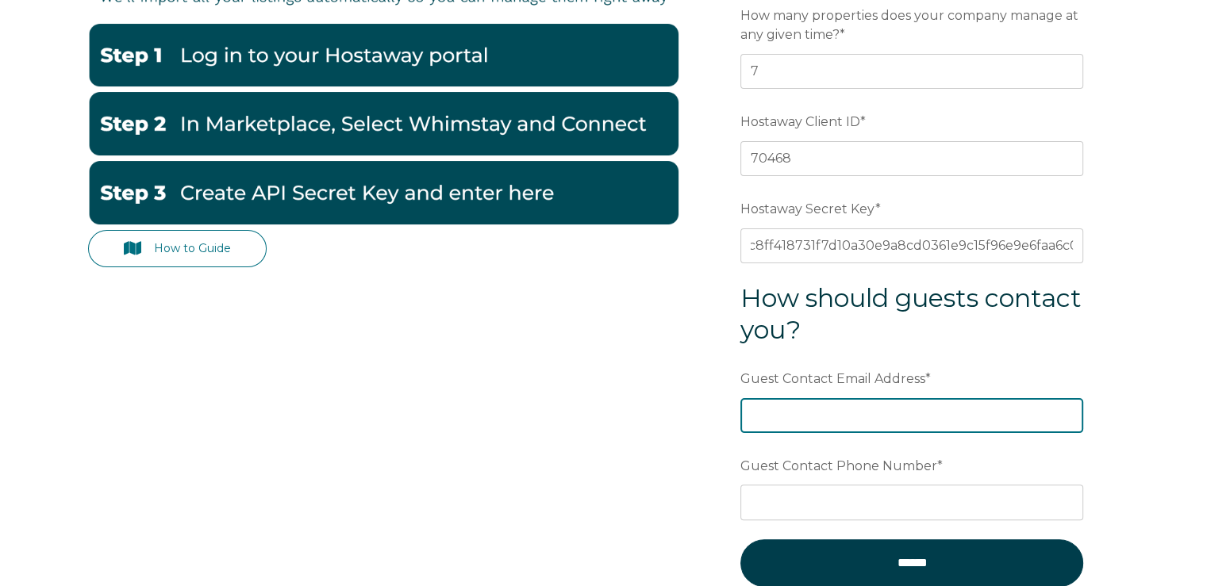
scroll to position [0, 0]
click at [933, 417] on input "Guest Contact Email Address *" at bounding box center [911, 415] width 343 height 35
type input "[EMAIL_ADDRESS][DOMAIN_NAME]"
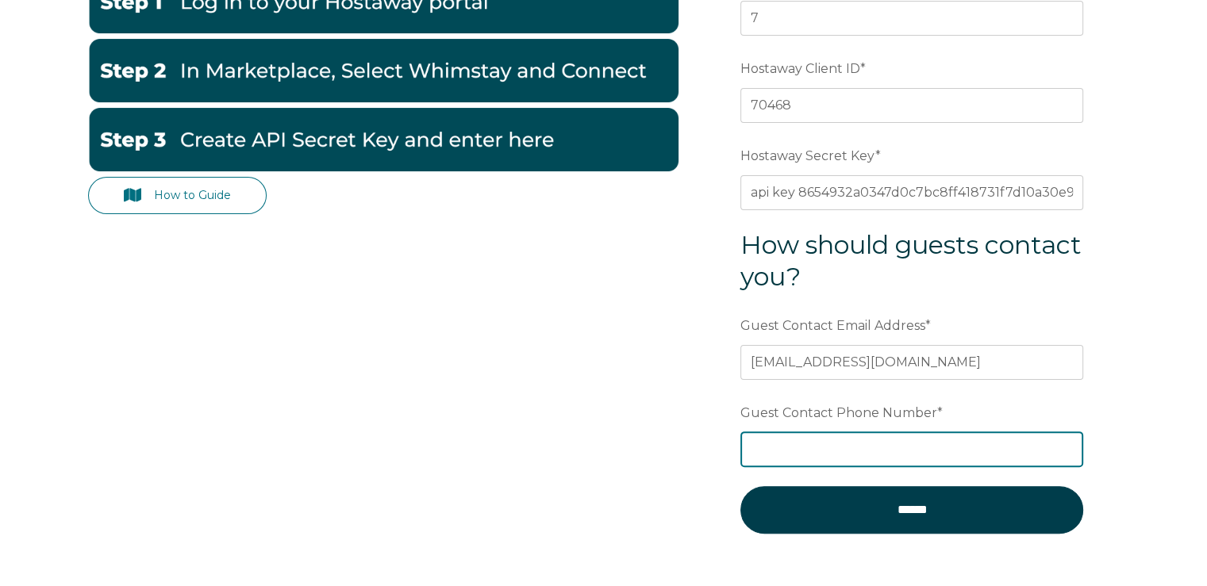
click at [885, 440] on input "Guest Contact Phone Number *" at bounding box center [911, 449] width 343 height 35
type input "(305) 564-2806"
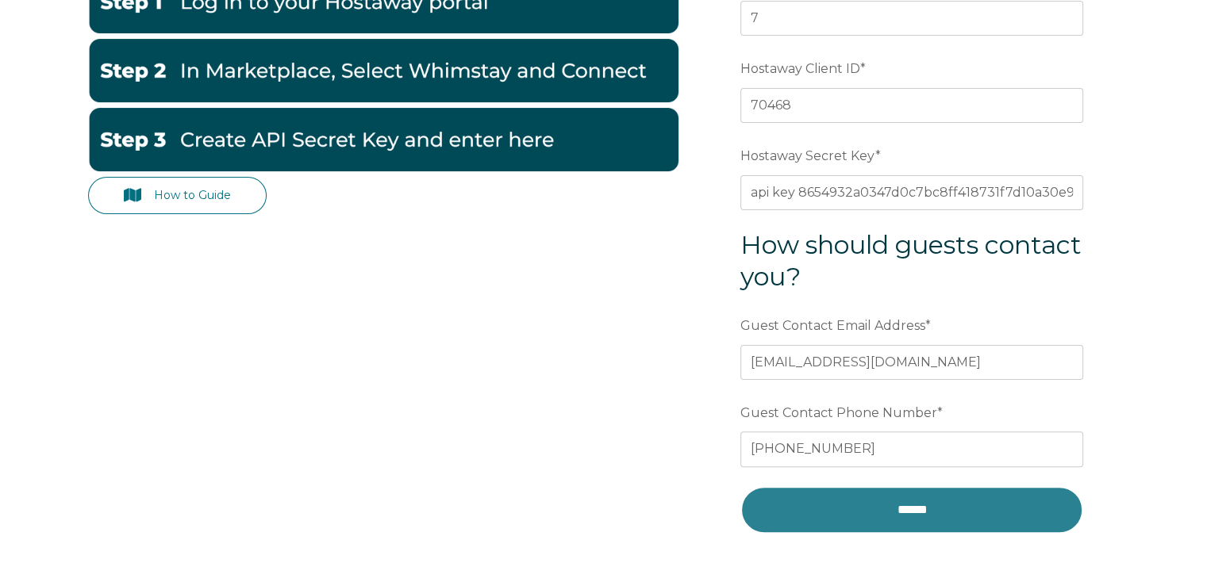
click at [894, 505] on input "******" at bounding box center [911, 510] width 343 height 48
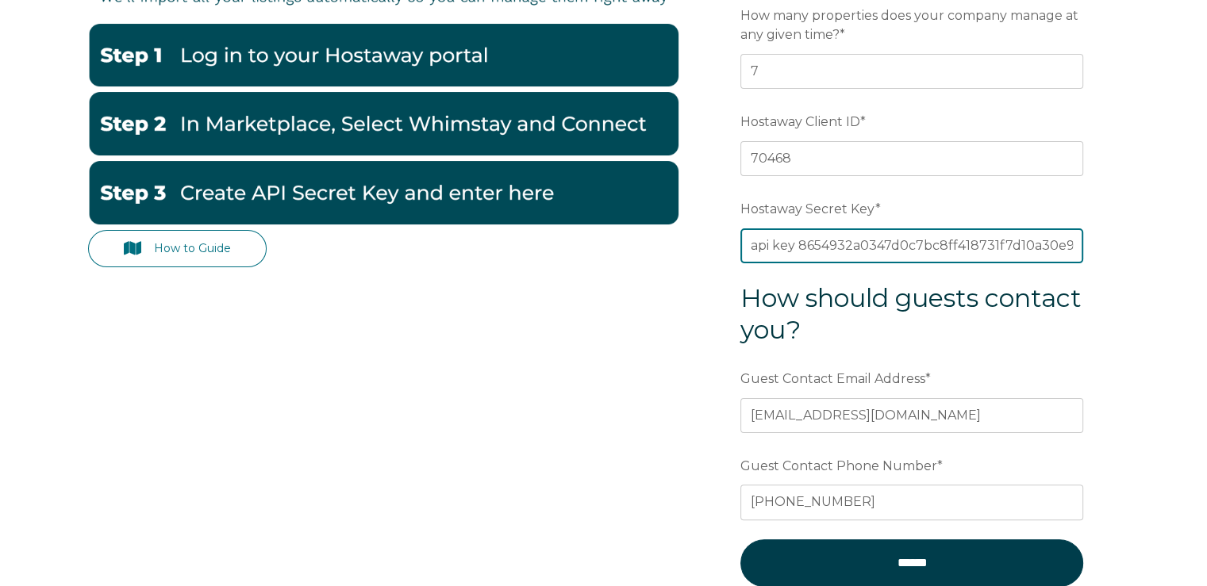
click at [858, 236] on input "api key 8654932a0347d0c7bc8ff418731f7d10a30e9a8cd0361e9c15f96e9e6faa6c03" at bounding box center [911, 245] width 343 height 35
click at [828, 248] on input "api key 8654932a0347d0c7bc8ff418731f7d10a30e9a8cd0361e9c15f96e9e6faa6c03" at bounding box center [911, 245] width 343 height 35
drag, startPoint x: 800, startPoint y: 243, endPoint x: 628, endPoint y: 242, distance: 172.1
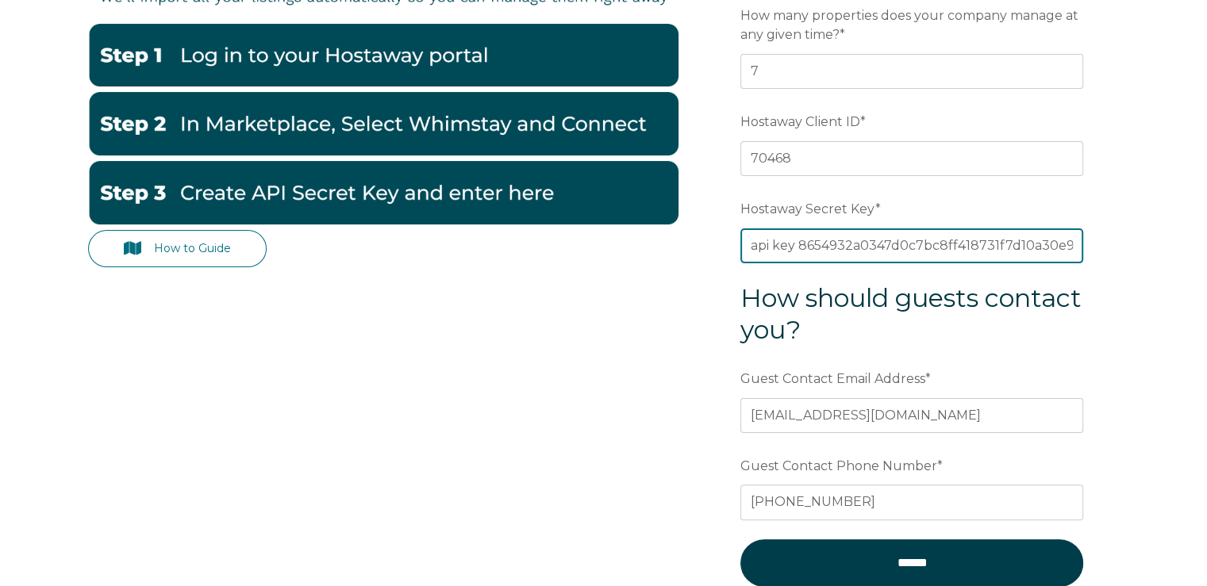
click at [628, 242] on div "How to Guide Email * admin@confidantepm.com Preferred language SDR How many pro…" at bounding box center [603, 260] width 1031 height 763
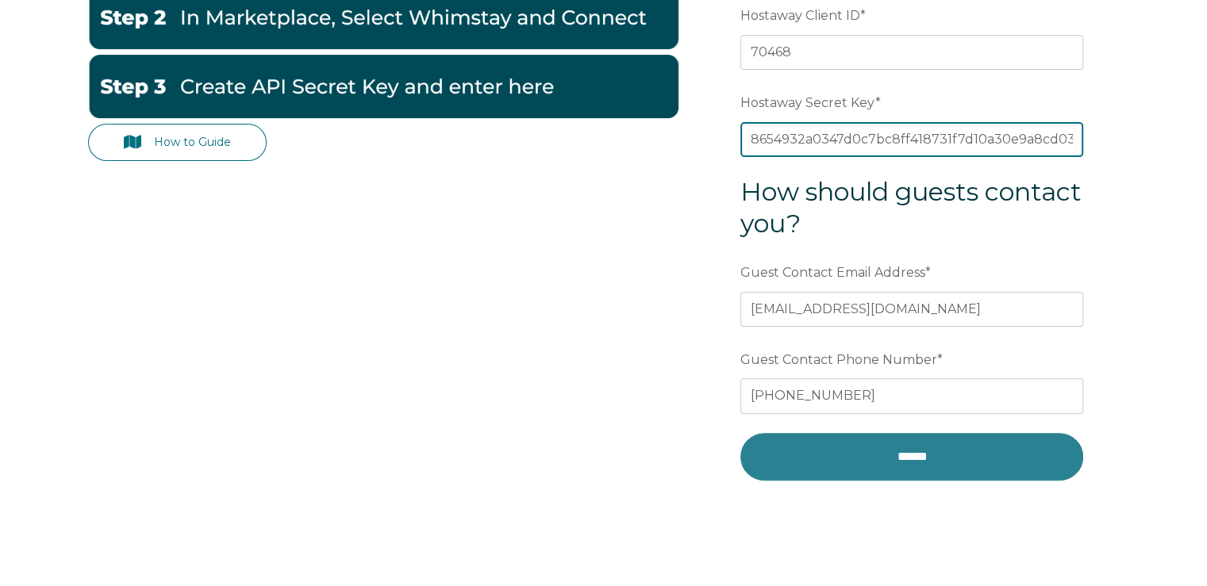
type input "8654932a0347d0c7bc8ff418731f7d10a30e9a8cd0361e9c15f96e9e6faa6c03"
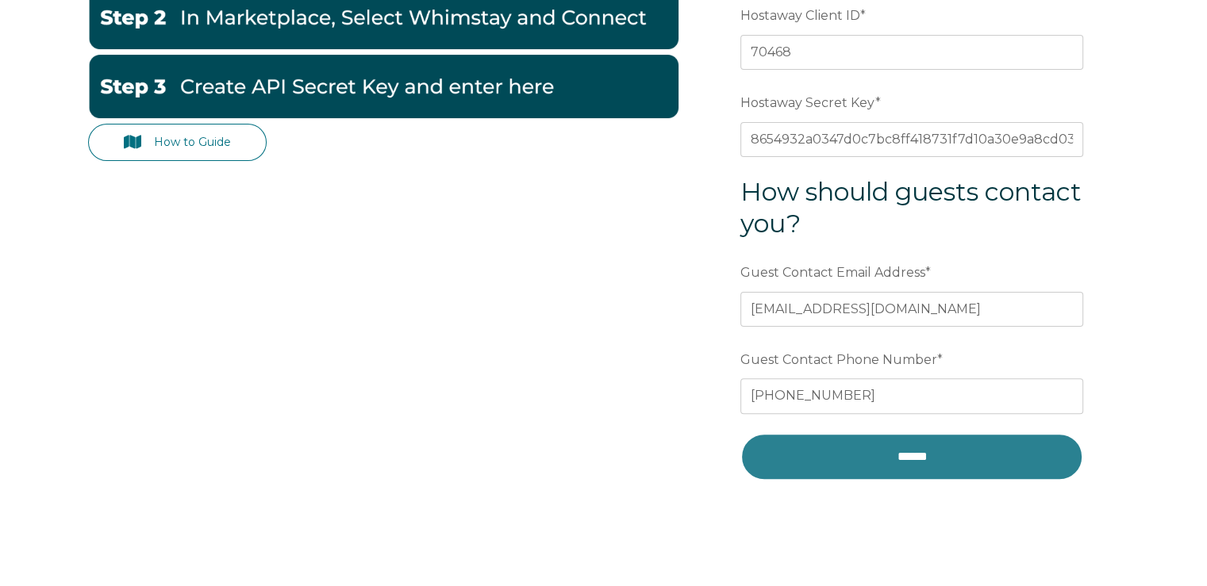
click at [931, 448] on input "******" at bounding box center [911, 457] width 343 height 48
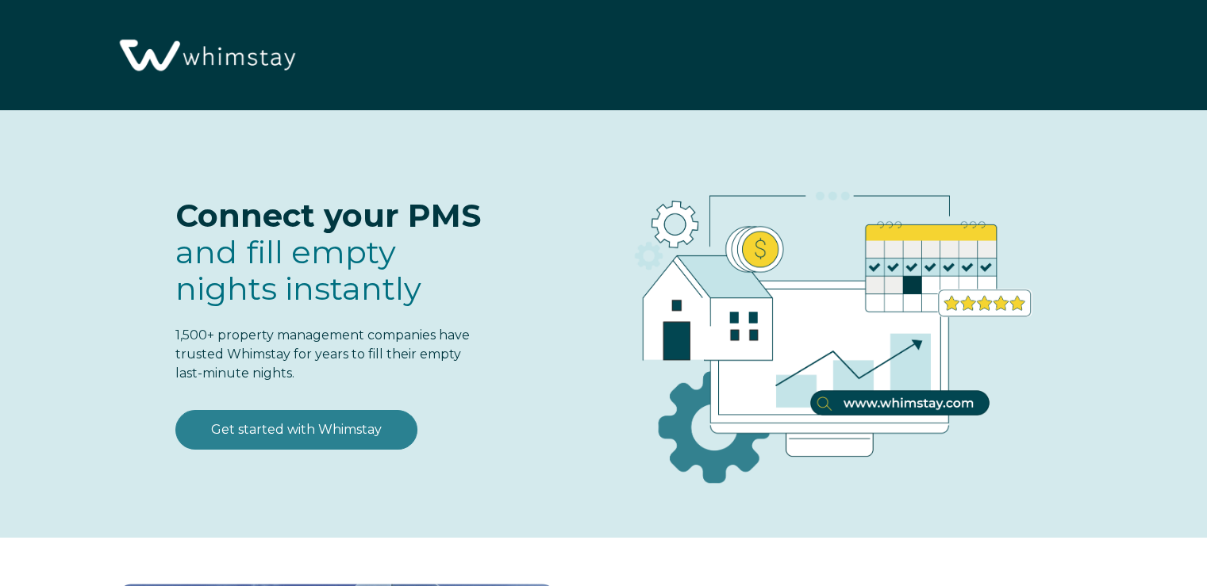
select select "US"
select select "Standard"
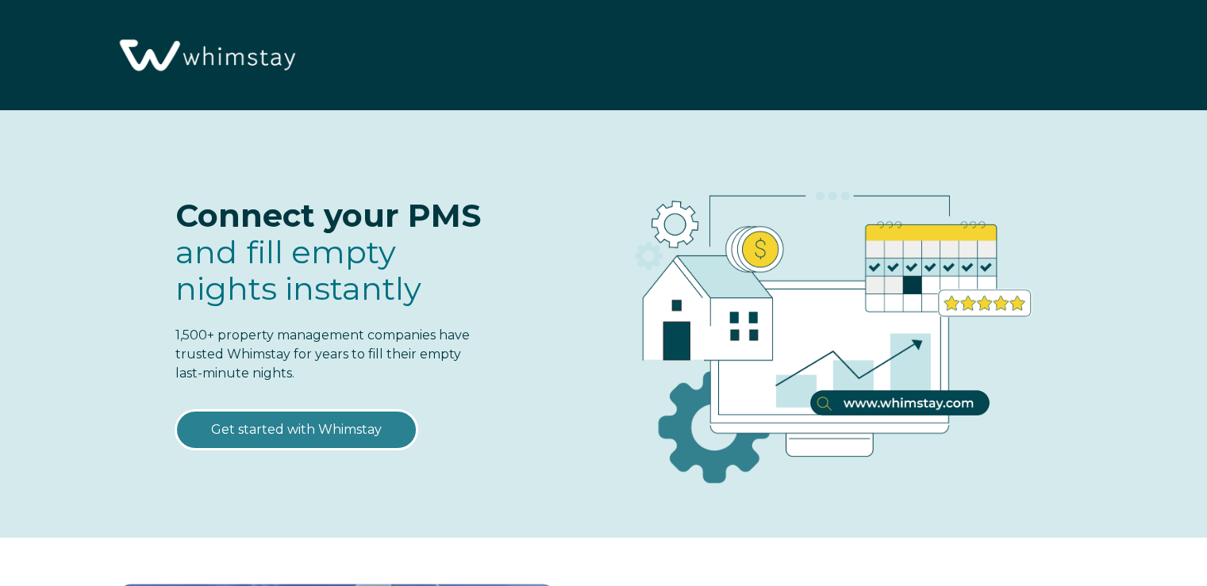
click at [352, 432] on link "Get started with Whimstay" at bounding box center [296, 430] width 242 height 40
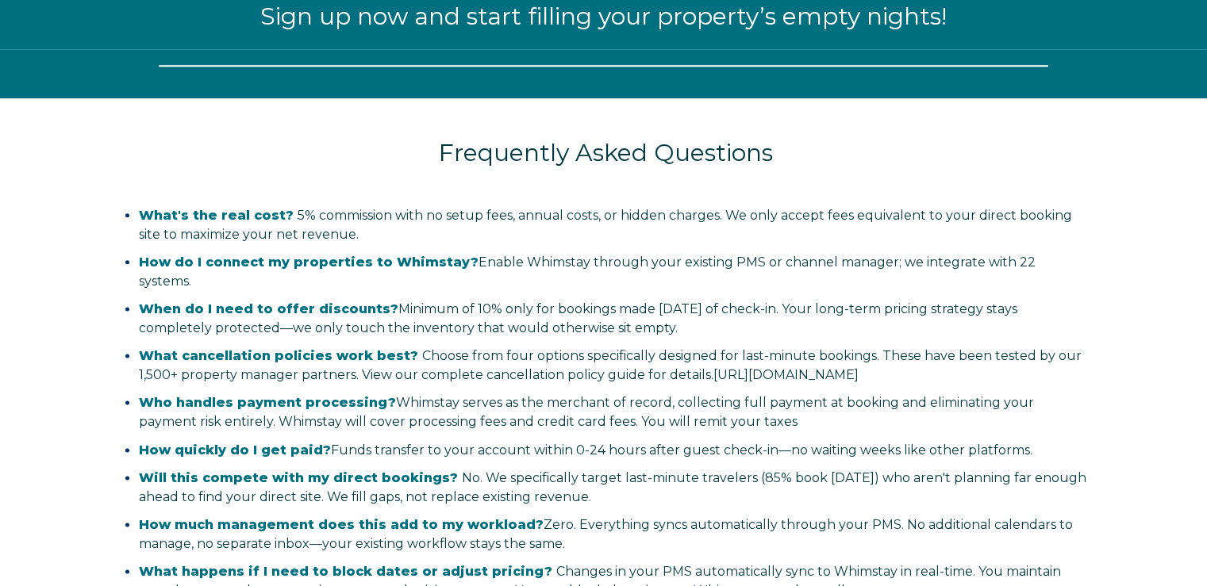
scroll to position [1951, 0]
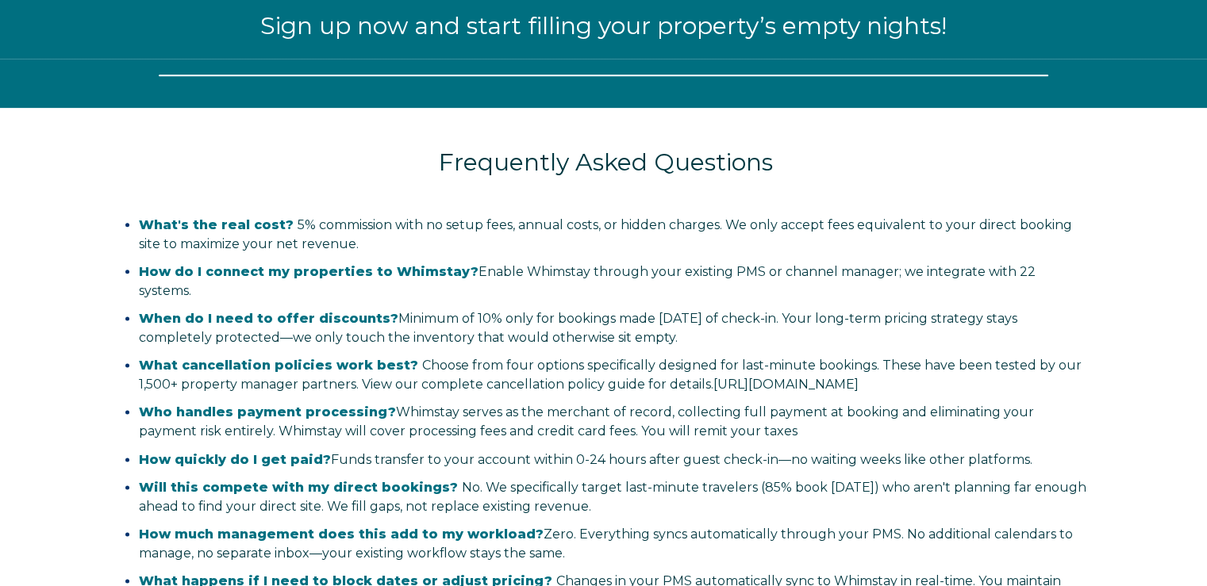
select select "US"
select select "Standard"
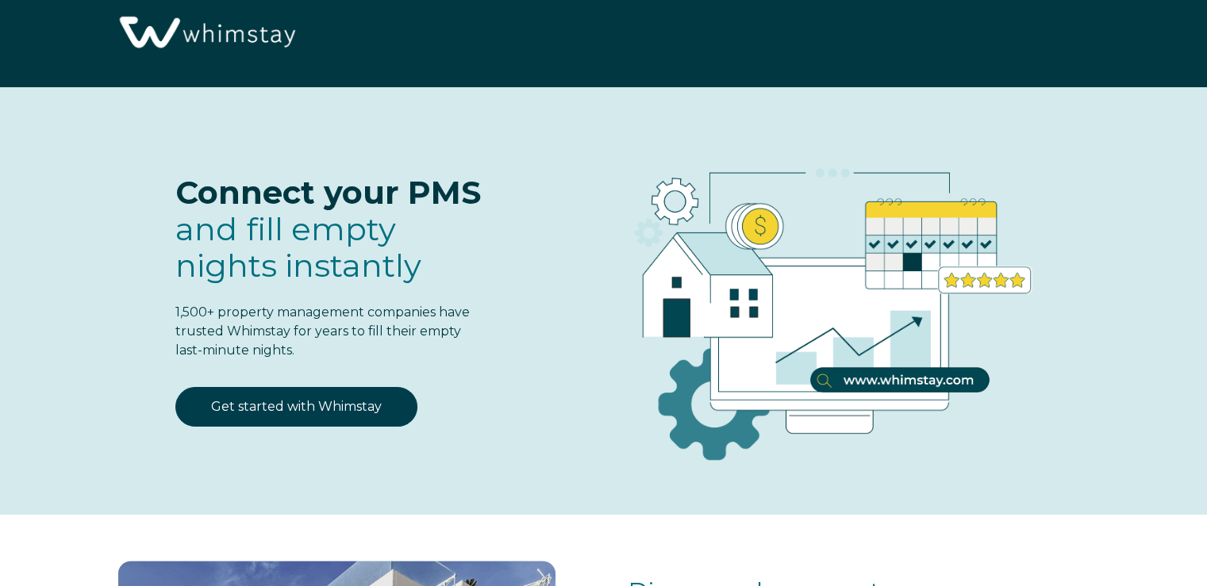
scroll to position [0, 0]
